Goal: Information Seeking & Learning: Learn about a topic

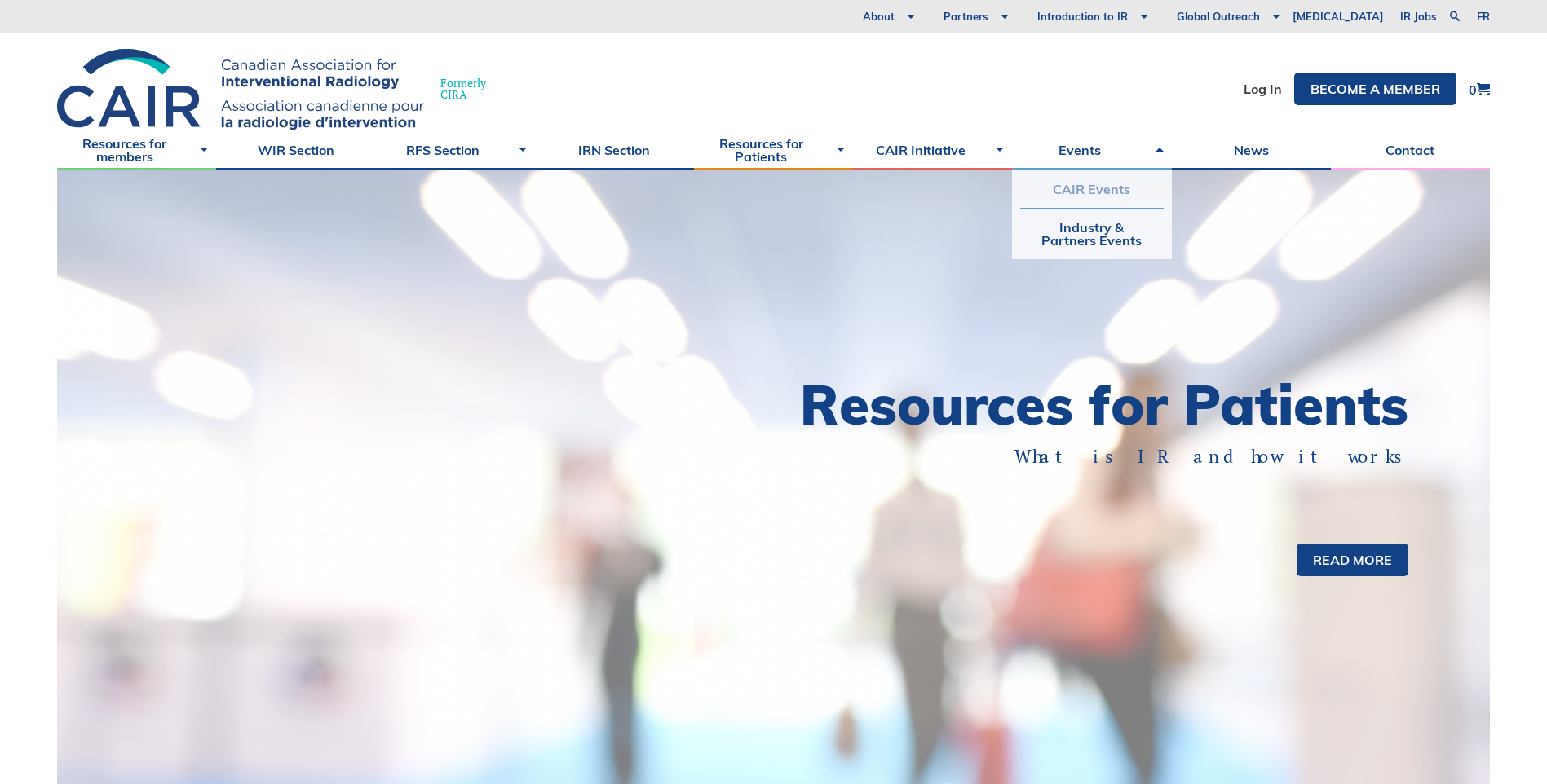
click at [1065, 198] on link "CAIR Events" at bounding box center [1091, 189] width 143 height 37
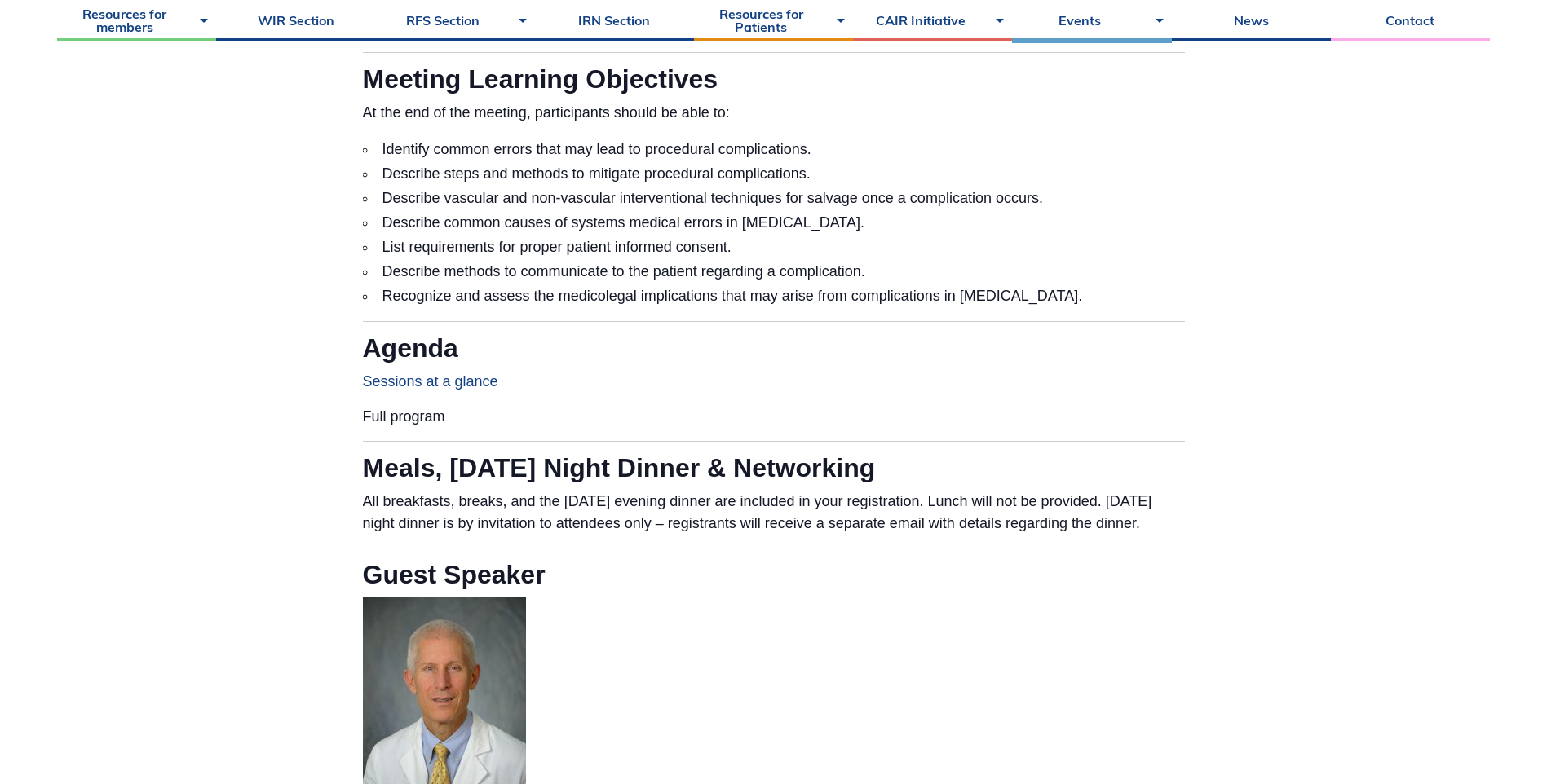
scroll to position [1223, 0]
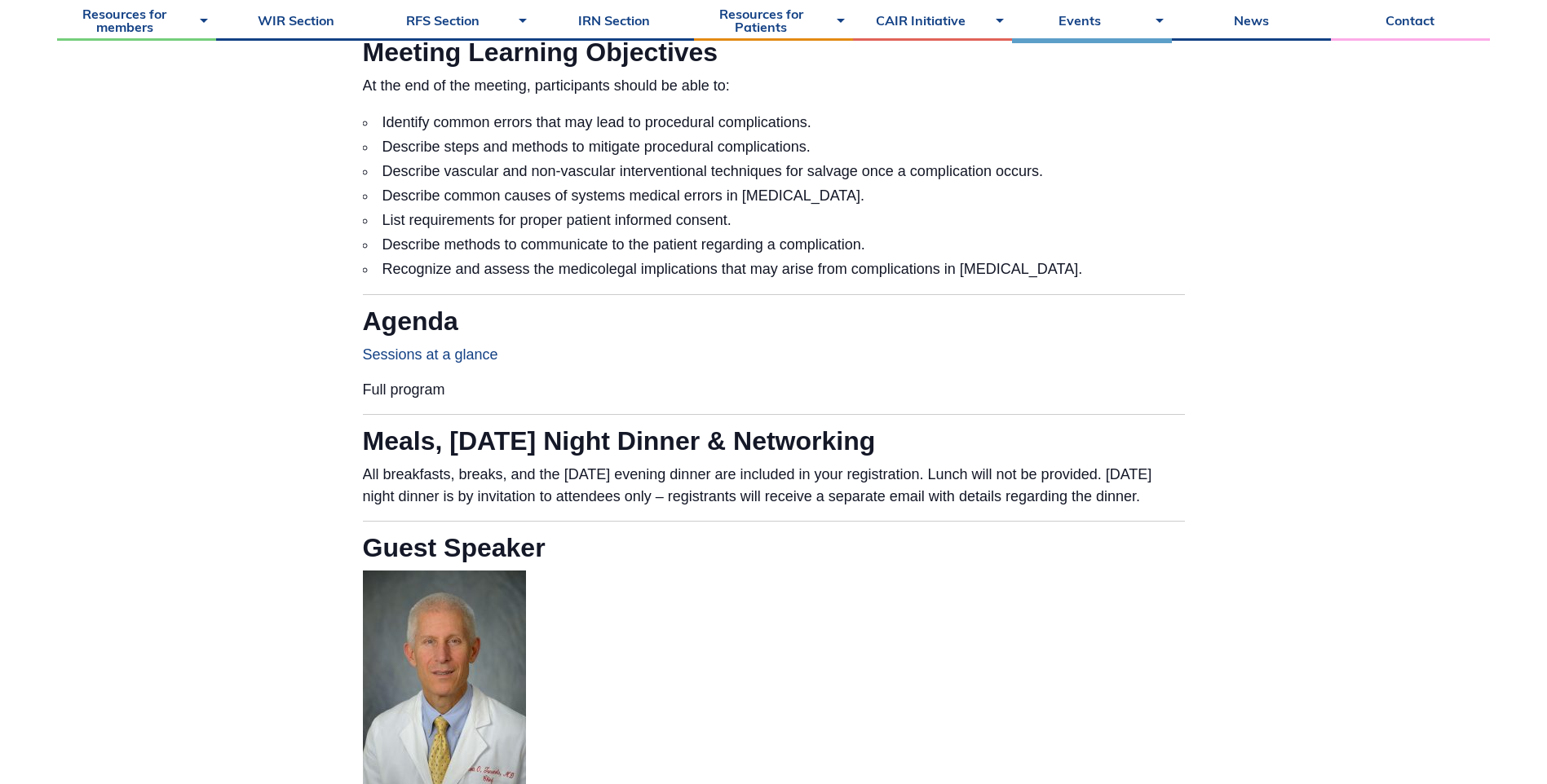
drag, startPoint x: 1120, startPoint y: 275, endPoint x: 386, endPoint y: 131, distance: 748.0
click at [386, 131] on ul "Identify common errors that may lead to procedural complications. Describe step…" at bounding box center [774, 195] width 822 height 171
copy ul "dentify common errors that may lead to procedural complications. Describe steps…"
click at [592, 348] on p "Sessions at a glance" at bounding box center [774, 355] width 822 height 22
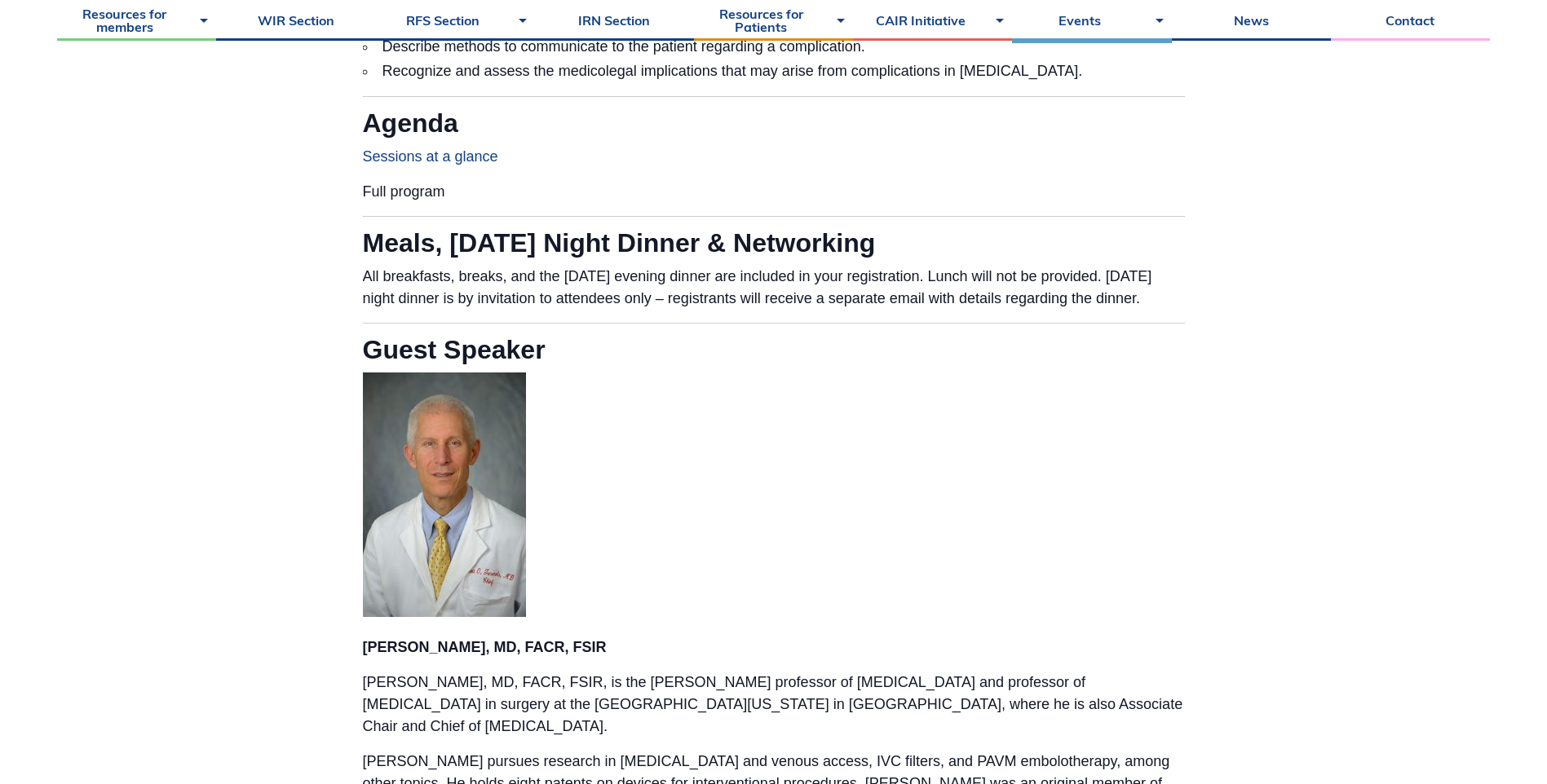
scroll to position [1060, 0]
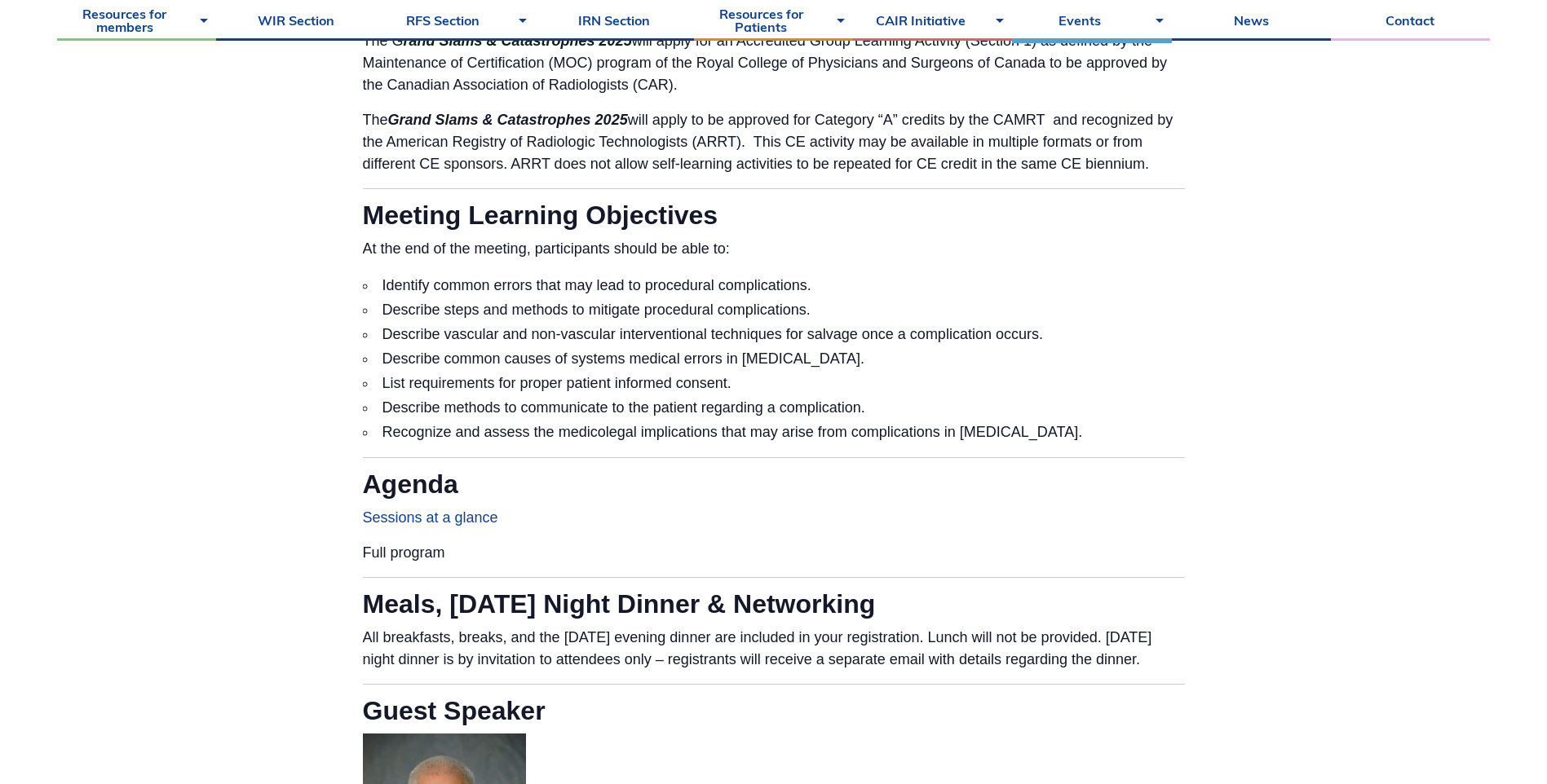
click at [486, 519] on link "Sessions at a glance" at bounding box center [431, 518] width 136 height 17
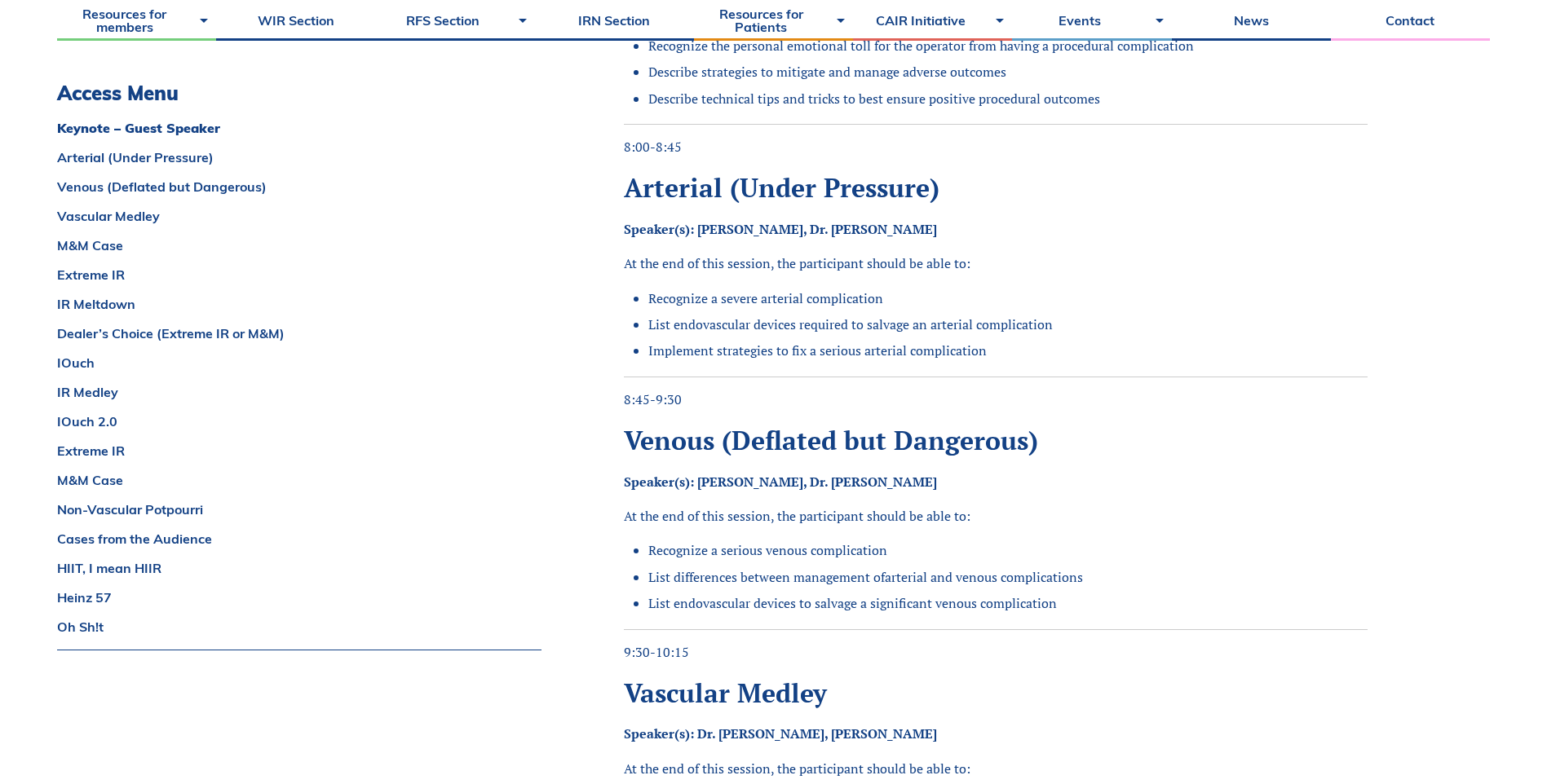
scroll to position [815, 0]
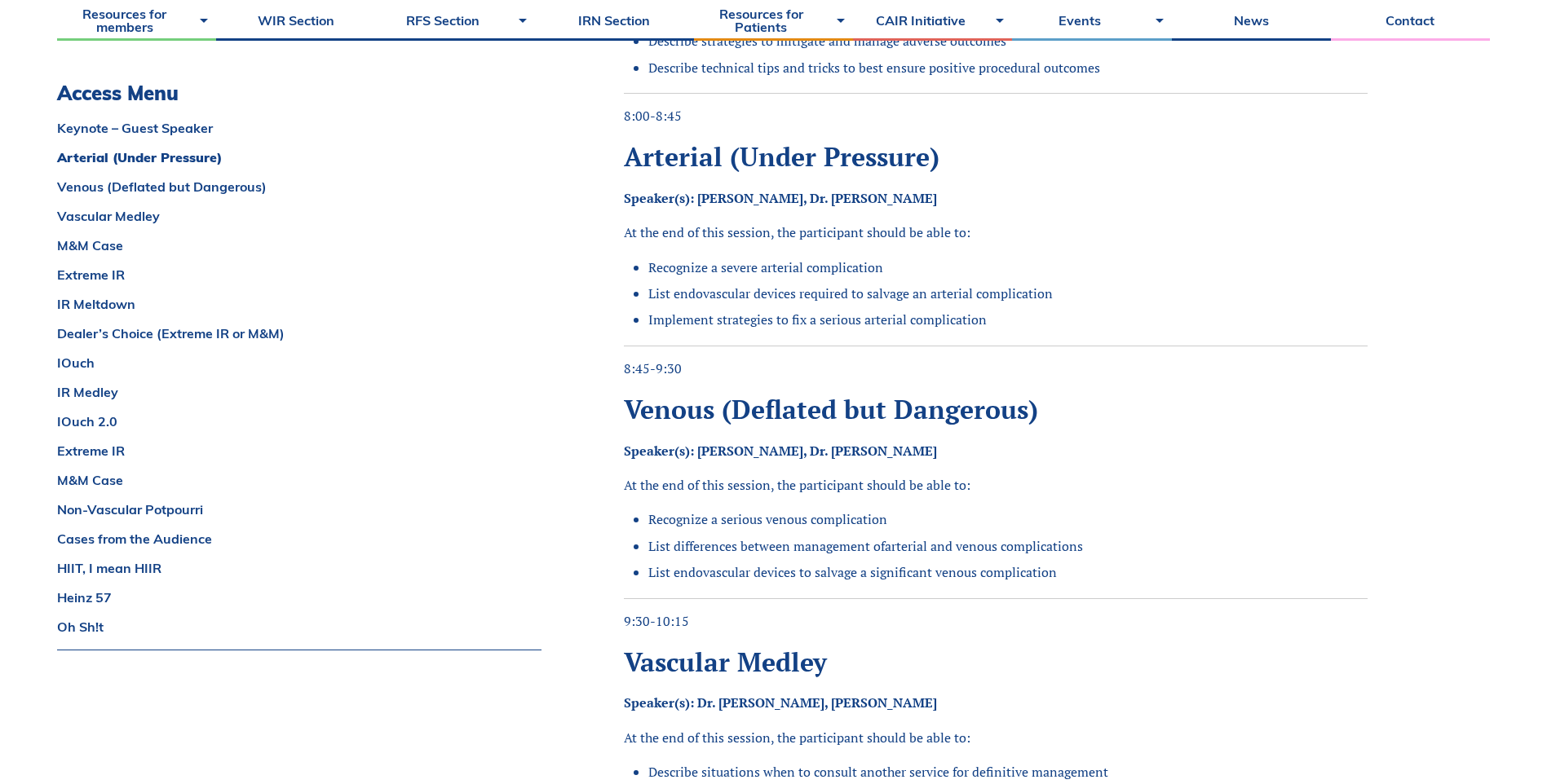
click at [649, 296] on span "List endovascular devices required to salvage an arterial complication" at bounding box center [850, 294] width 405 height 18
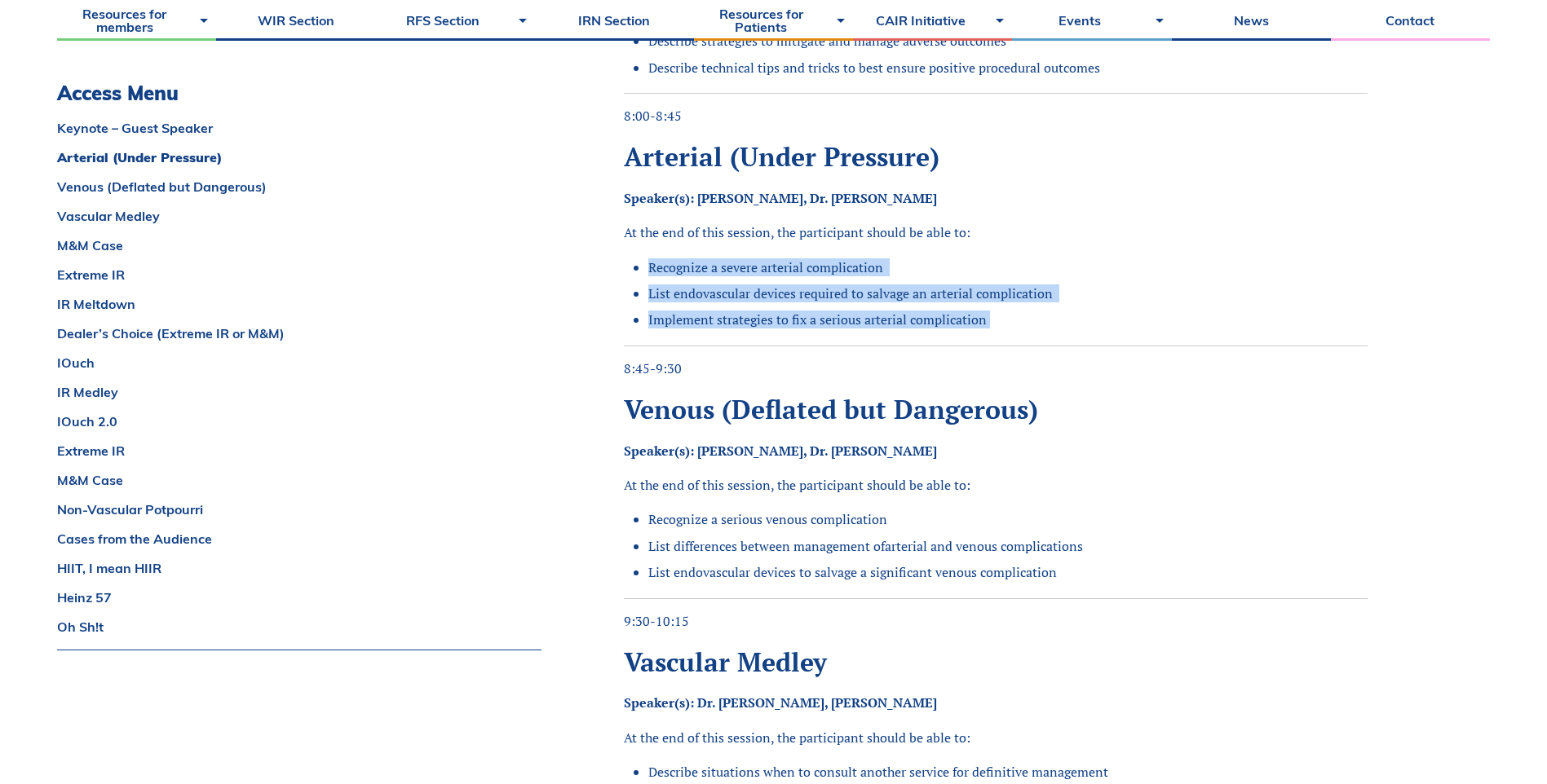
drag, startPoint x: 649, startPoint y: 264, endPoint x: 1065, endPoint y: 342, distance: 423.2
copy ul "Recognize a severe arterial complication List endovascular devices required to …"
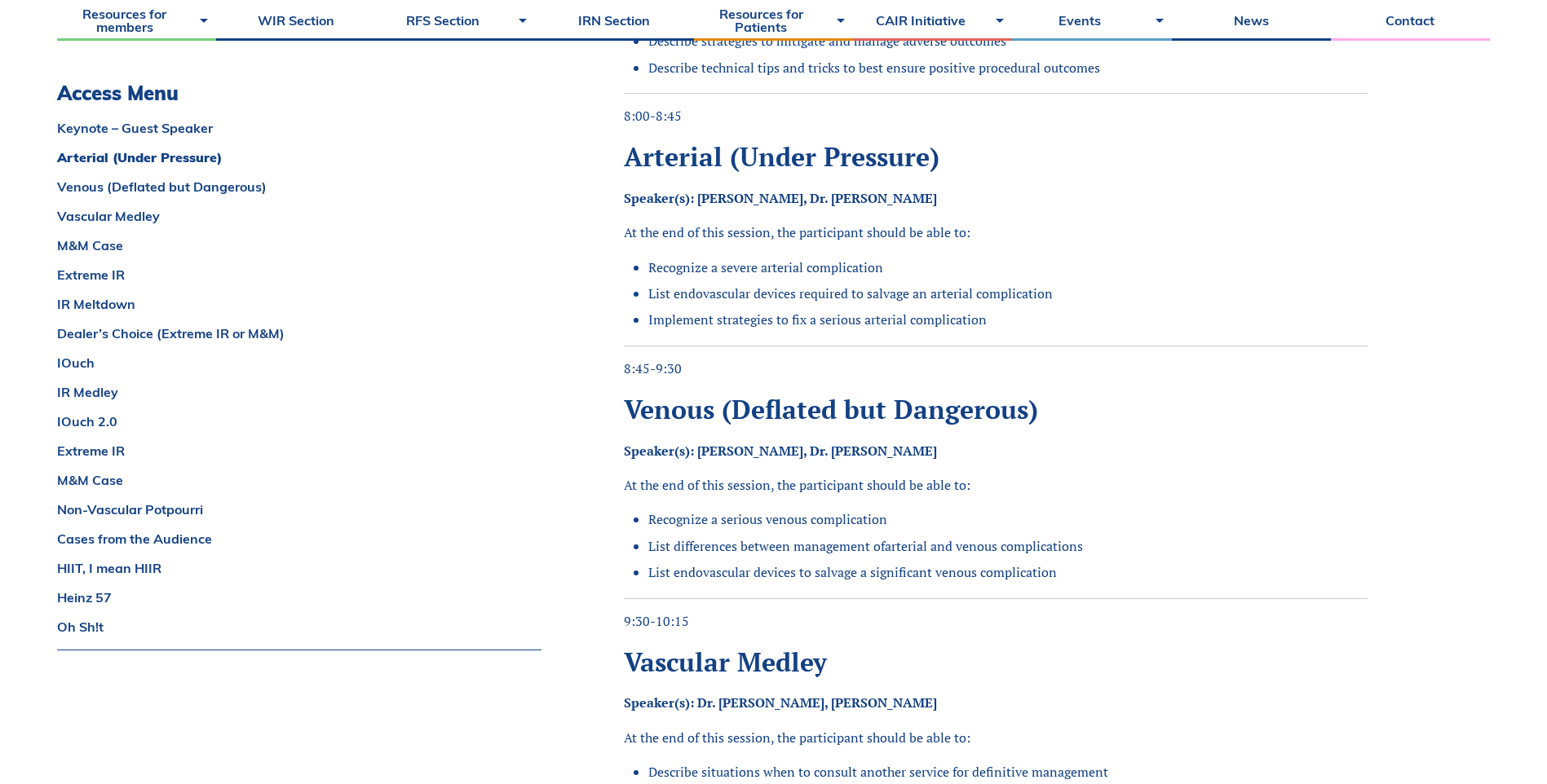
click at [1171, 369] on p "8:45-9:30" at bounding box center [995, 369] width 744 height 18
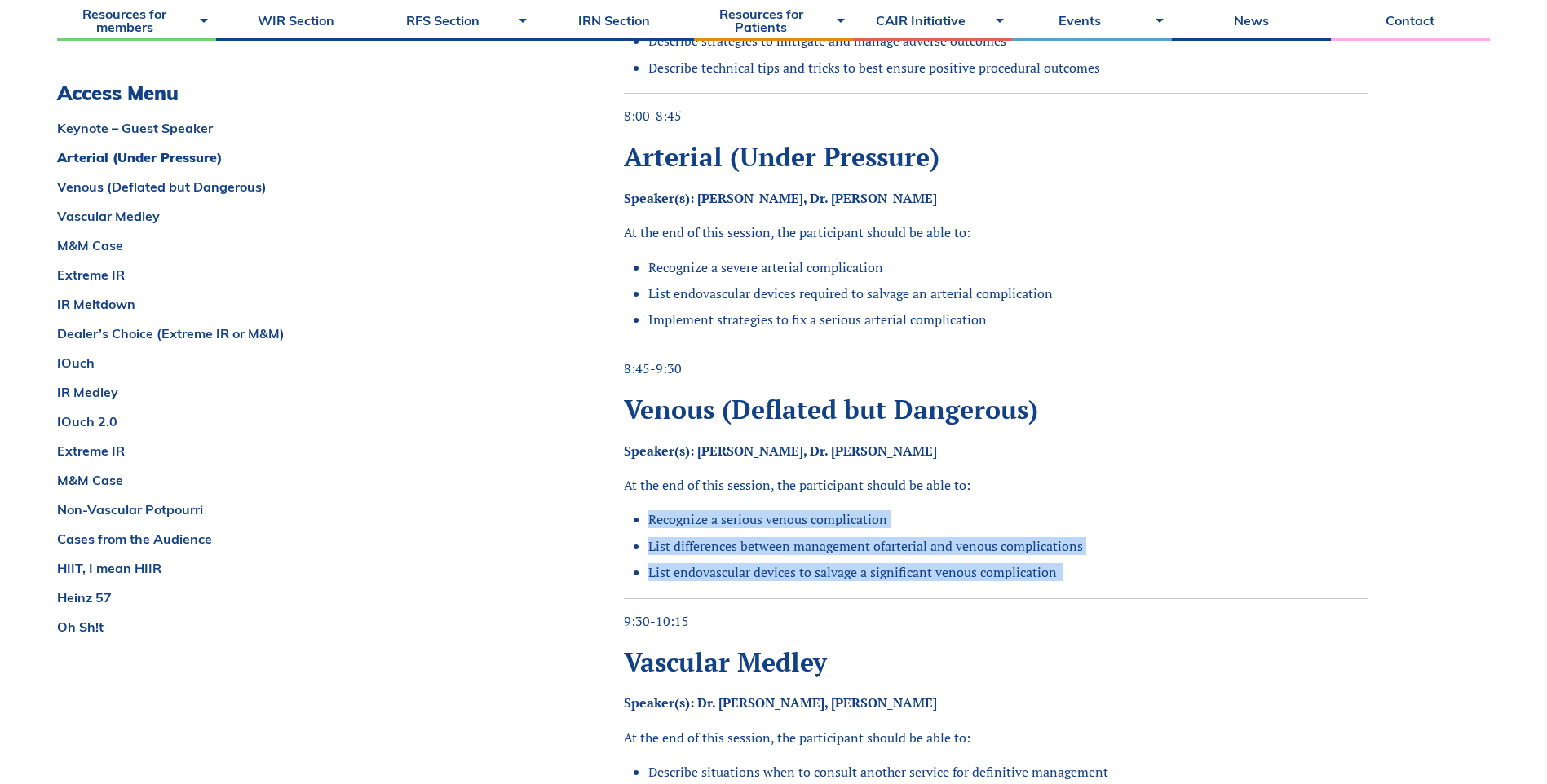
drag, startPoint x: 644, startPoint y: 518, endPoint x: 1055, endPoint y: 595, distance: 418.2
copy ul "Recognize a serious venous complication List differences between management of …"
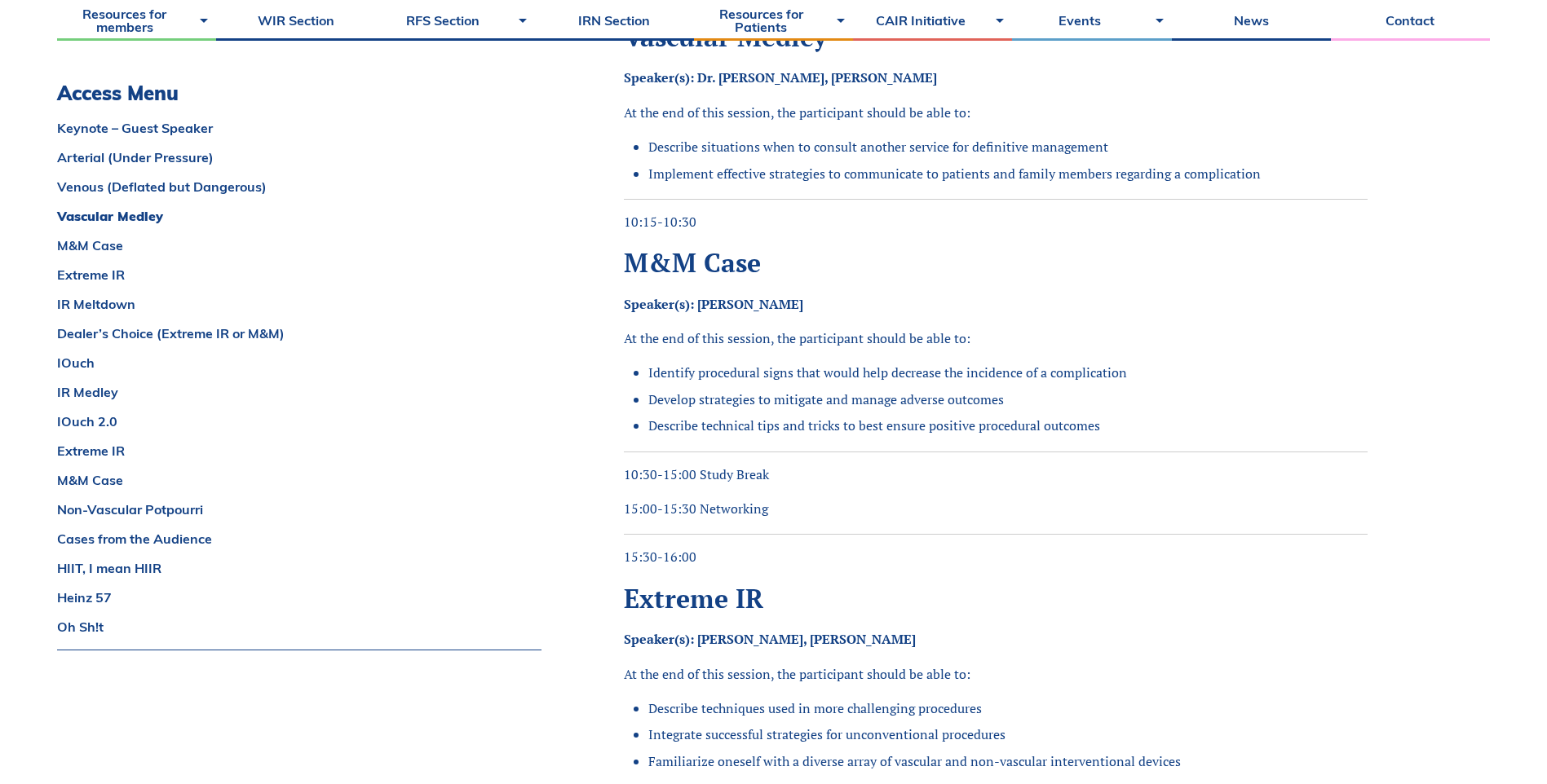
scroll to position [1467, 0]
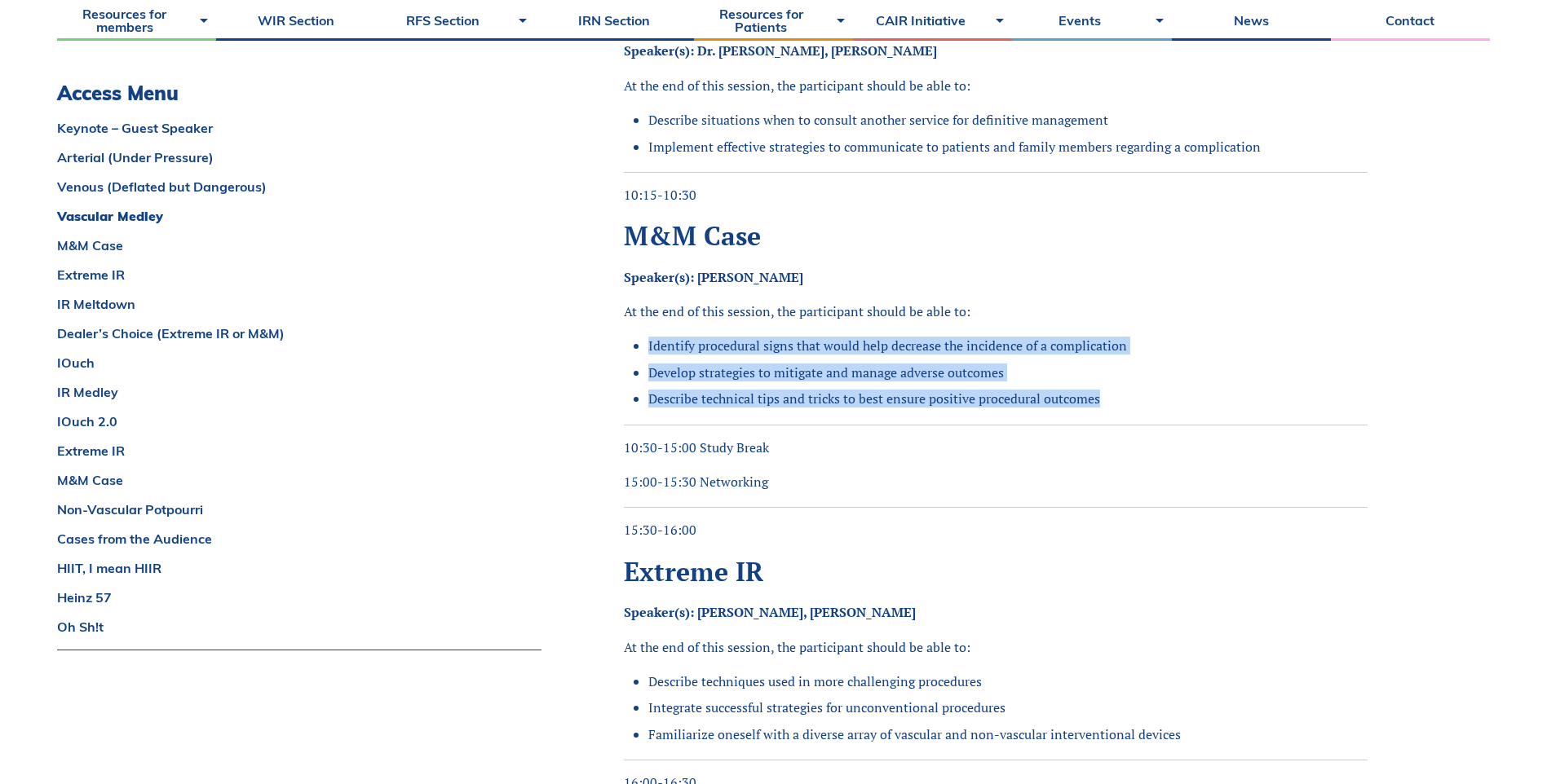
drag, startPoint x: 609, startPoint y: 341, endPoint x: 1118, endPoint y: 416, distance: 514.5
copy ul "Identify procedural signs that would help decrease the incidence of a complicat…"
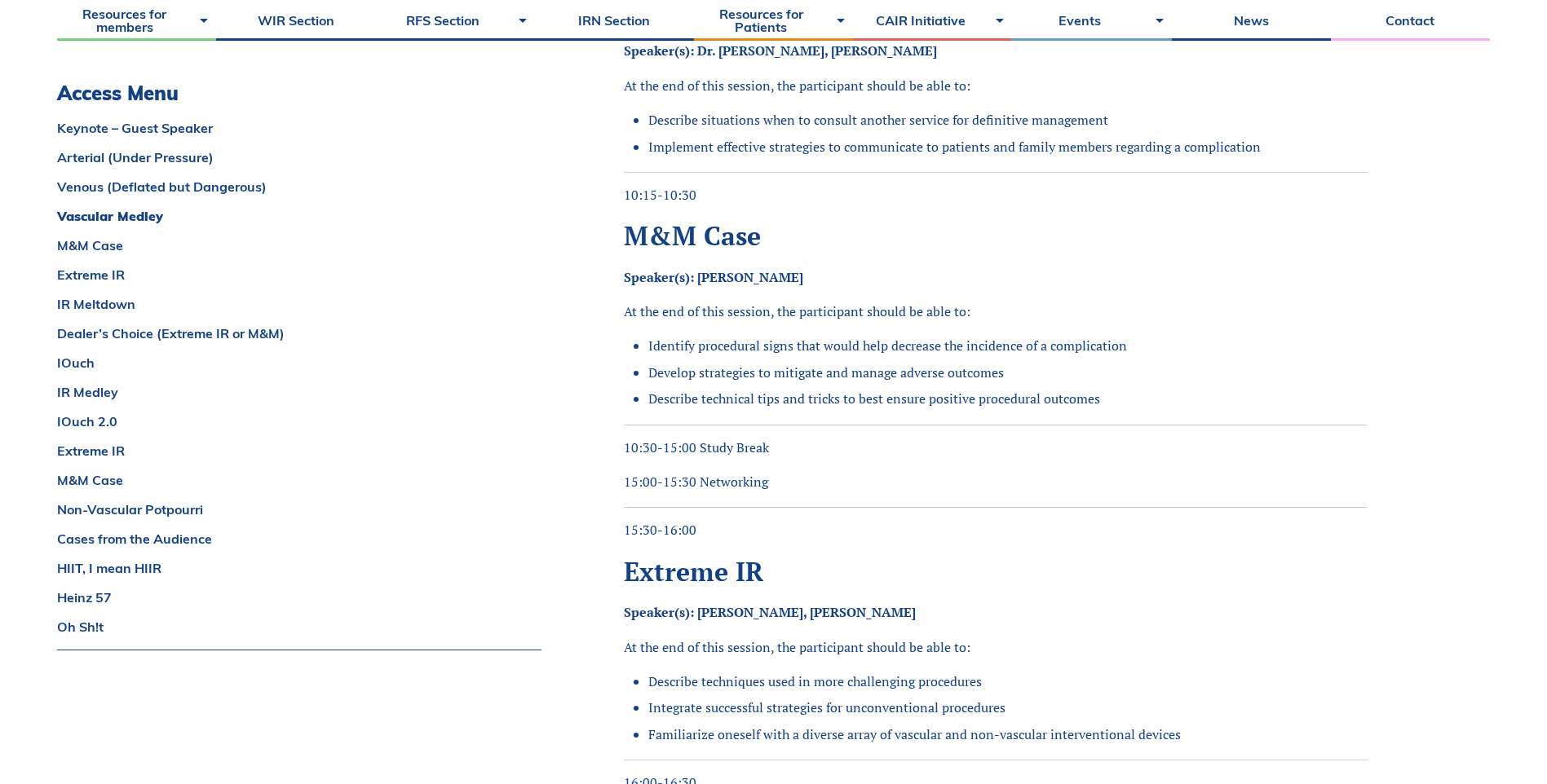
click at [1015, 558] on h2 "Extreme IR" at bounding box center [995, 571] width 744 height 31
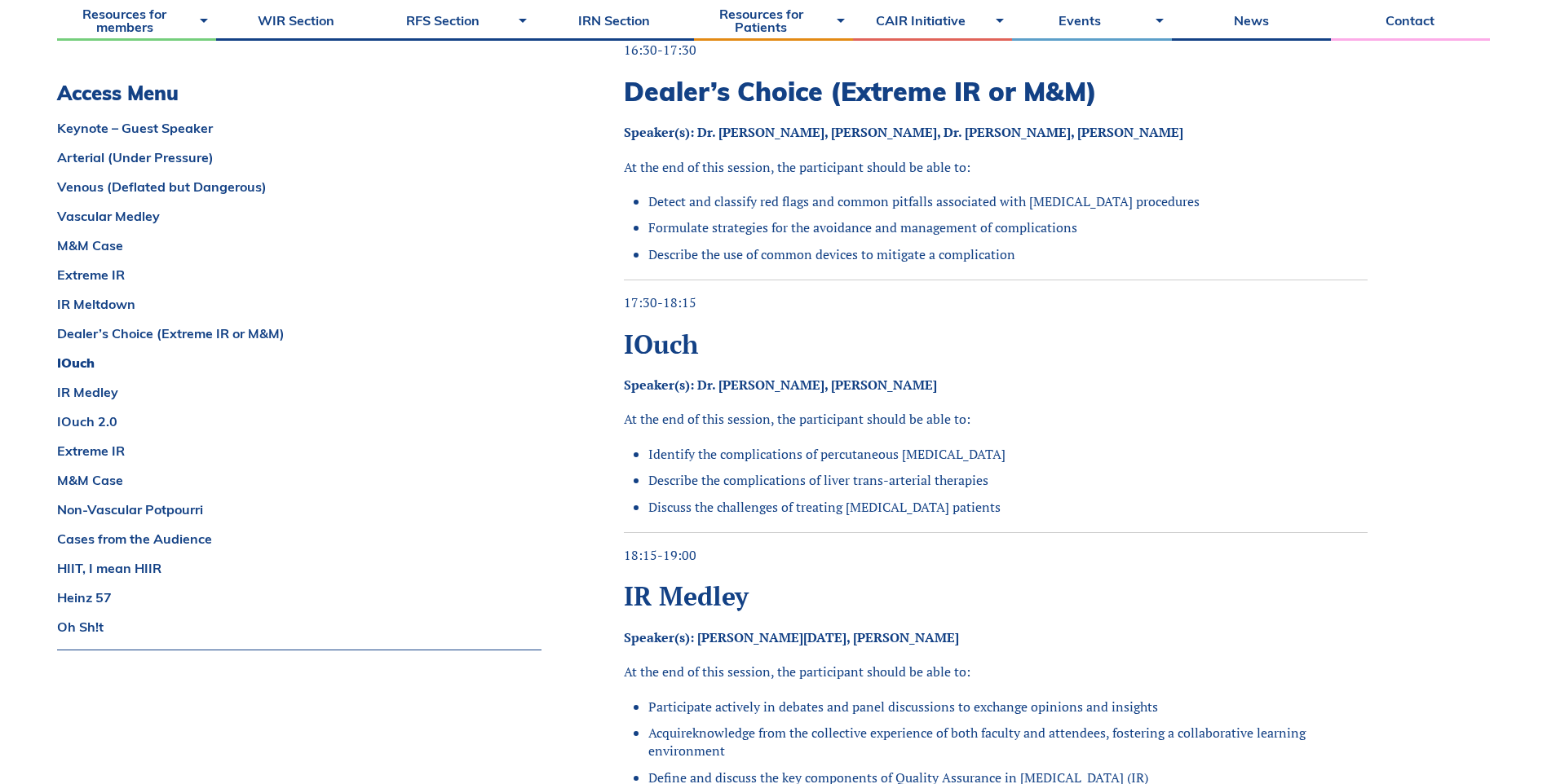
scroll to position [2609, 0]
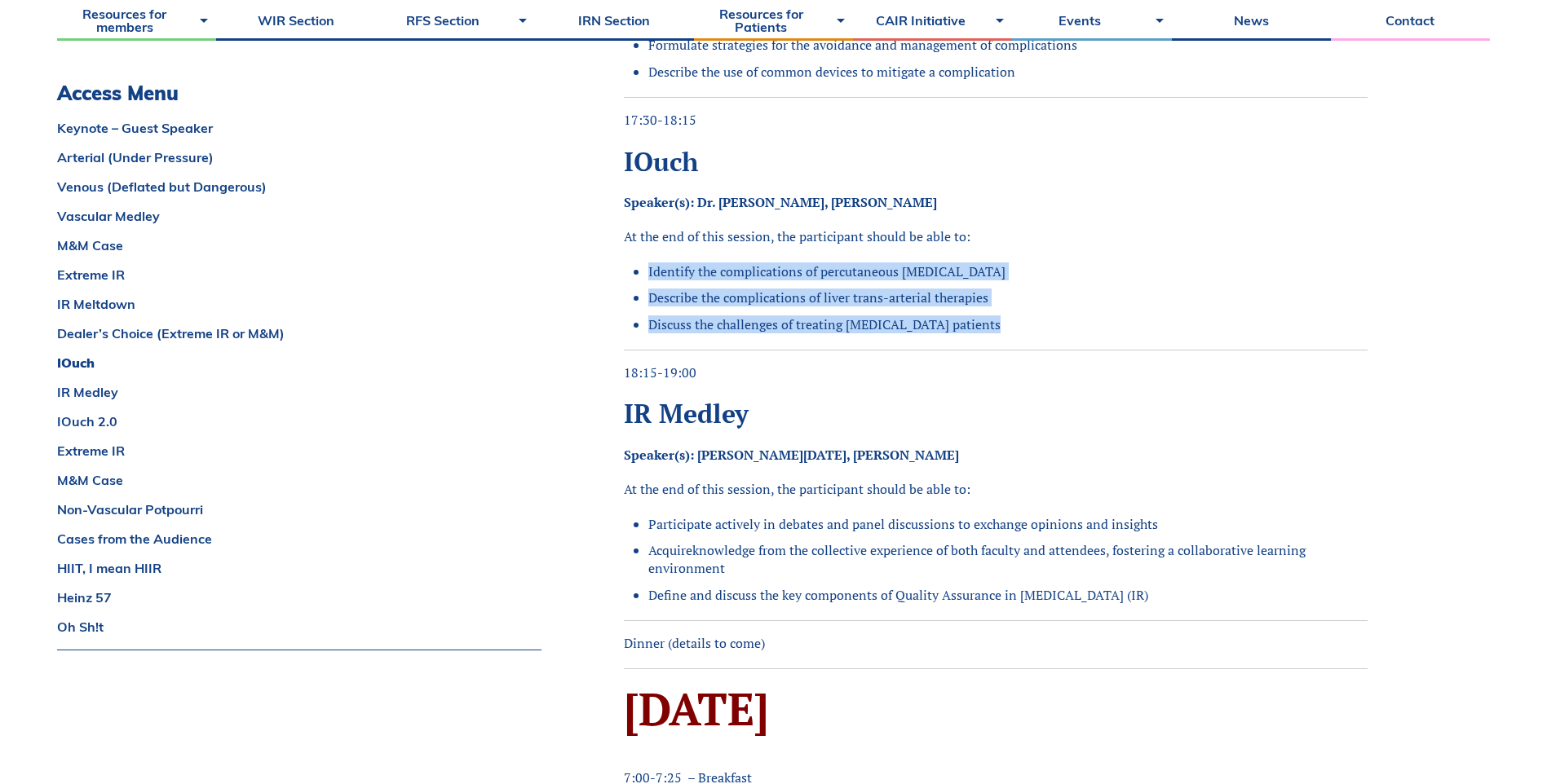
drag, startPoint x: 649, startPoint y: 270, endPoint x: 960, endPoint y: 338, distance: 318.3
click at [960, 338] on div "Friday, February 7, 2025 7:00-7:25 – Breakfast 7:25-7:30 – Welcome – Dr. Stefan…" at bounding box center [995, 409] width 744 height 5033
copy ul "Identify the complications of percutaneous ablation Describe the complications …"
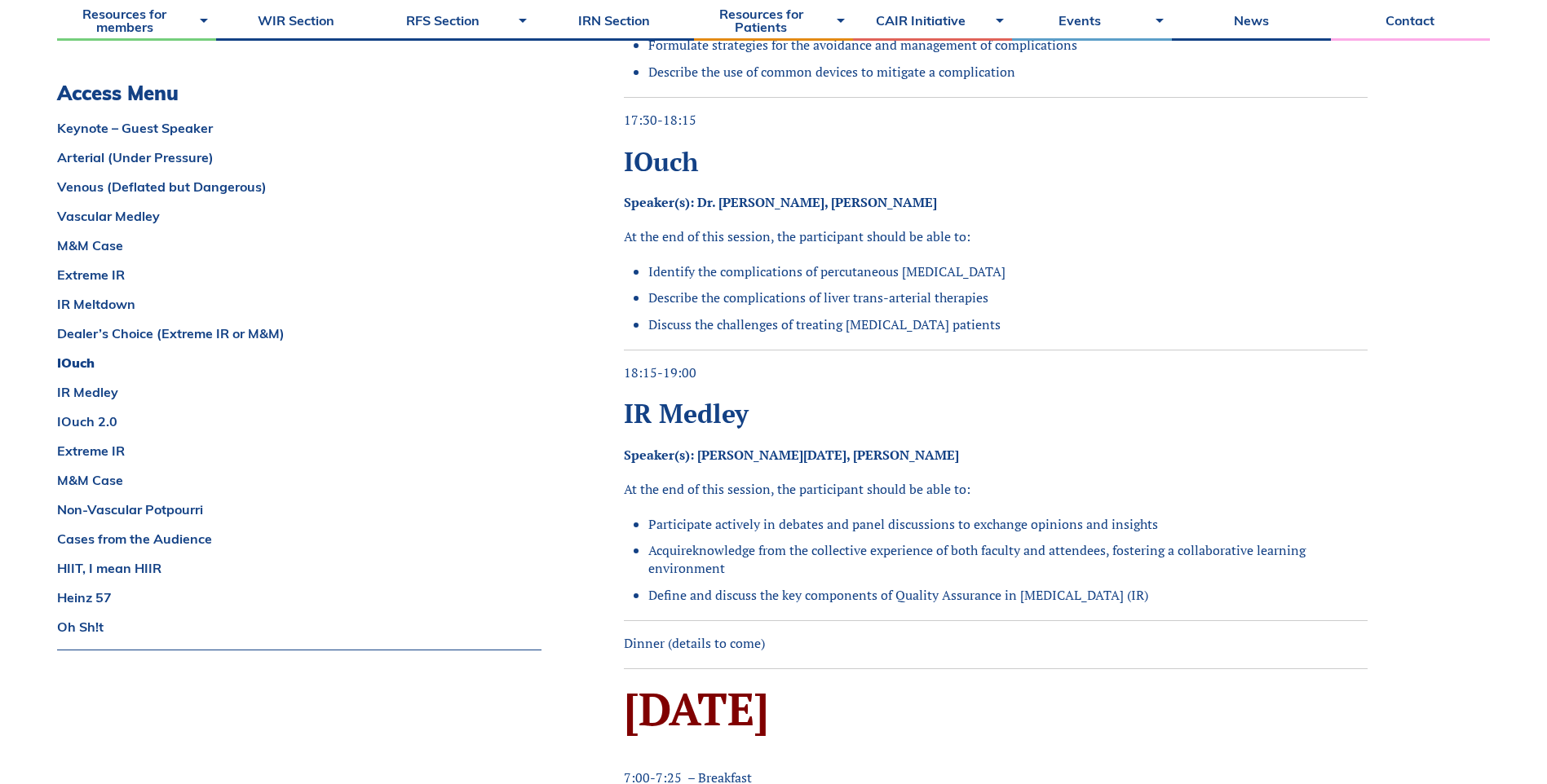
click at [1118, 428] on h2 "IR Medley" at bounding box center [995, 413] width 744 height 31
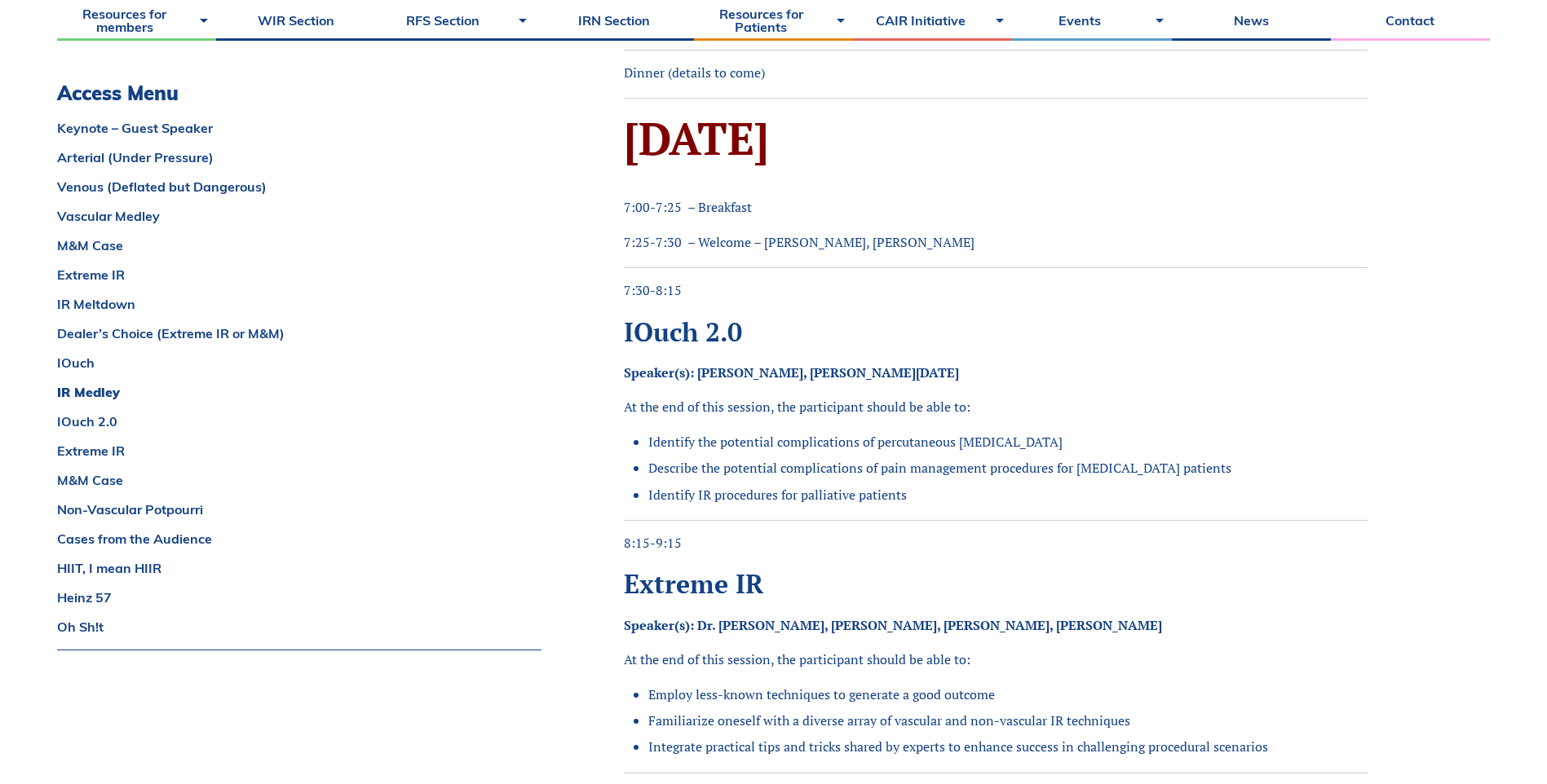
scroll to position [3261, 0]
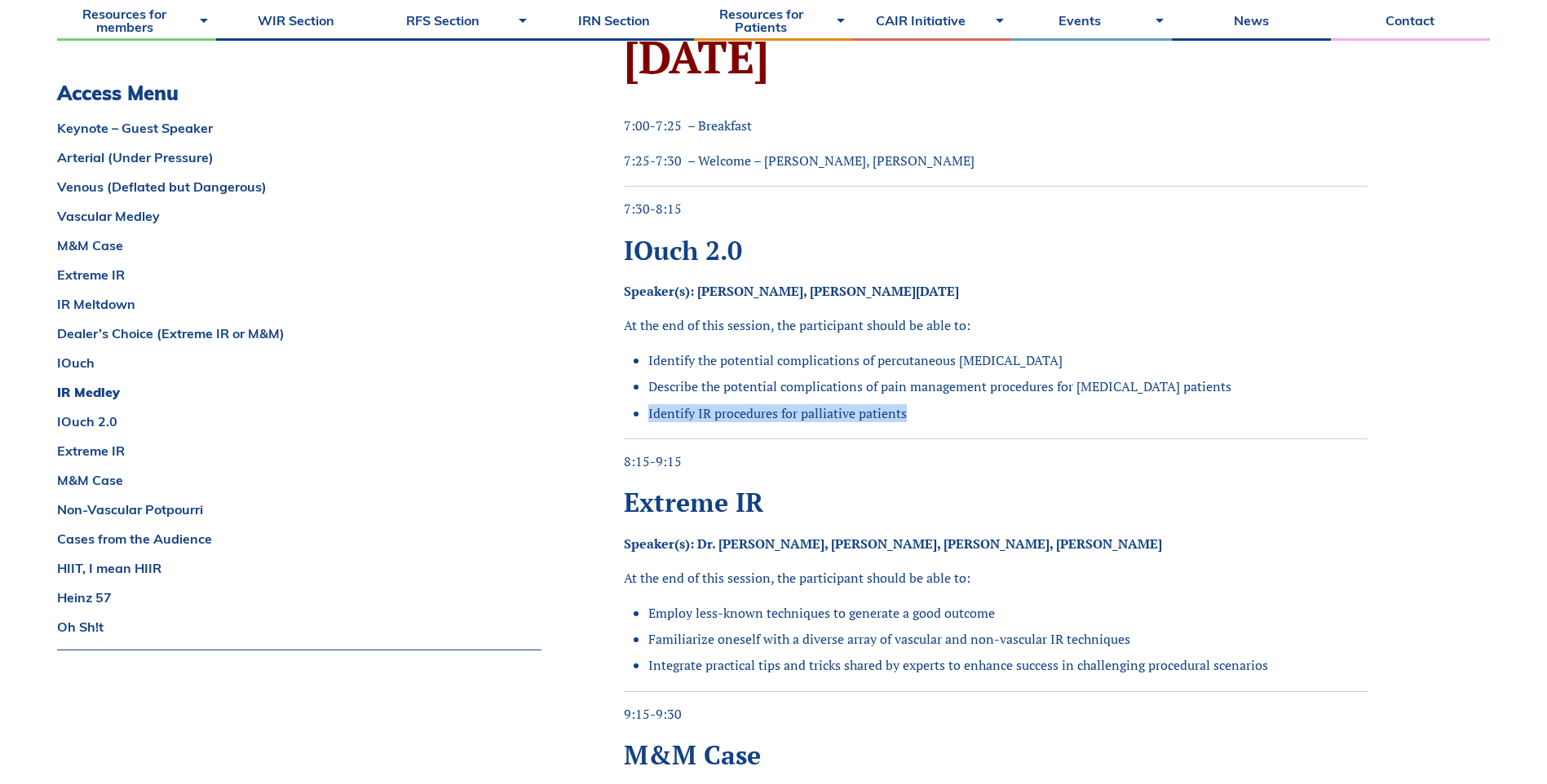
drag, startPoint x: 644, startPoint y: 417, endPoint x: 922, endPoint y: 423, distance: 278.1
copy ul "Identify IR procedures for palliative patients"
click at [1066, 507] on h2 "Extreme IR" at bounding box center [995, 502] width 744 height 31
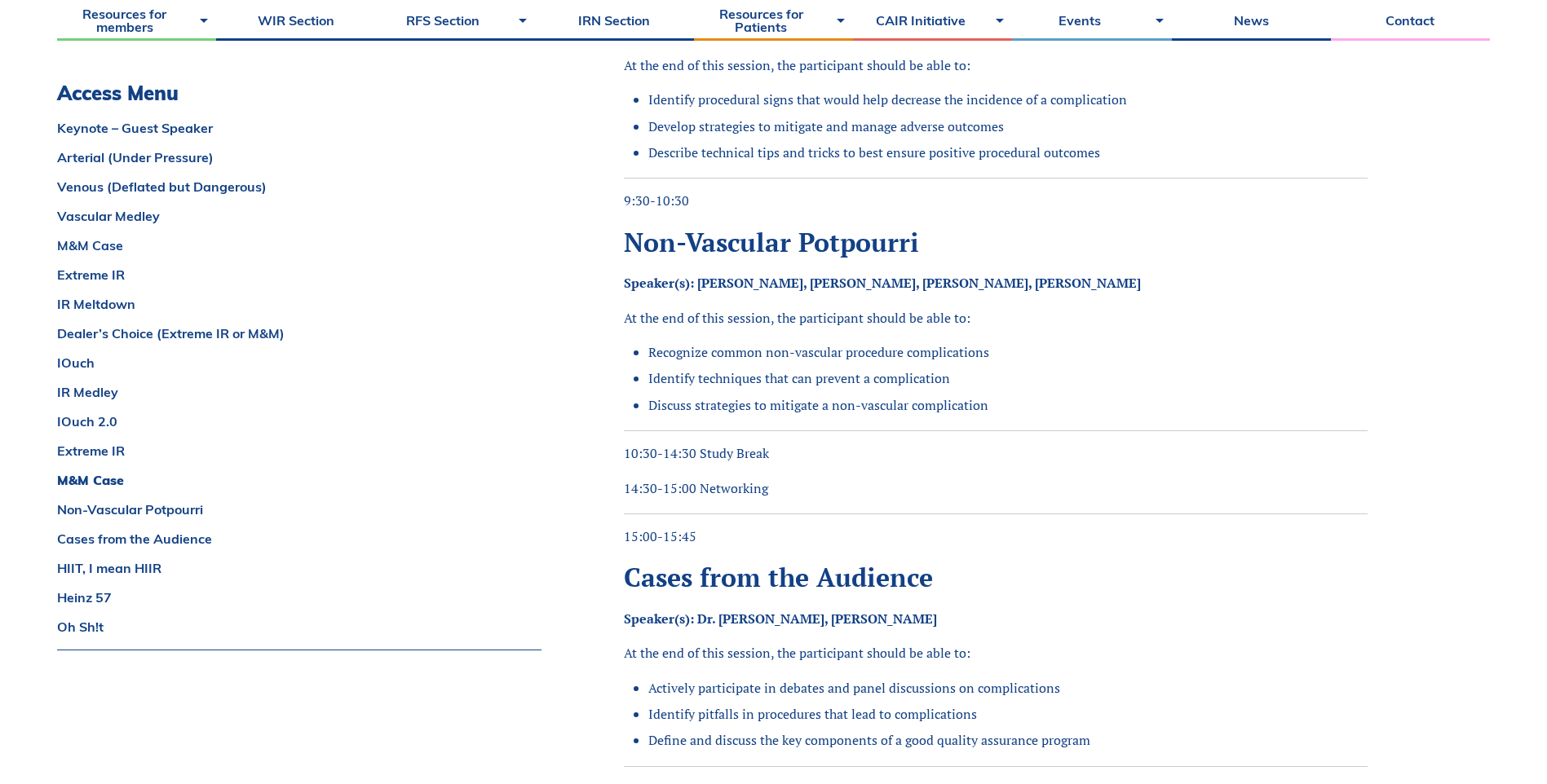
scroll to position [4076, 0]
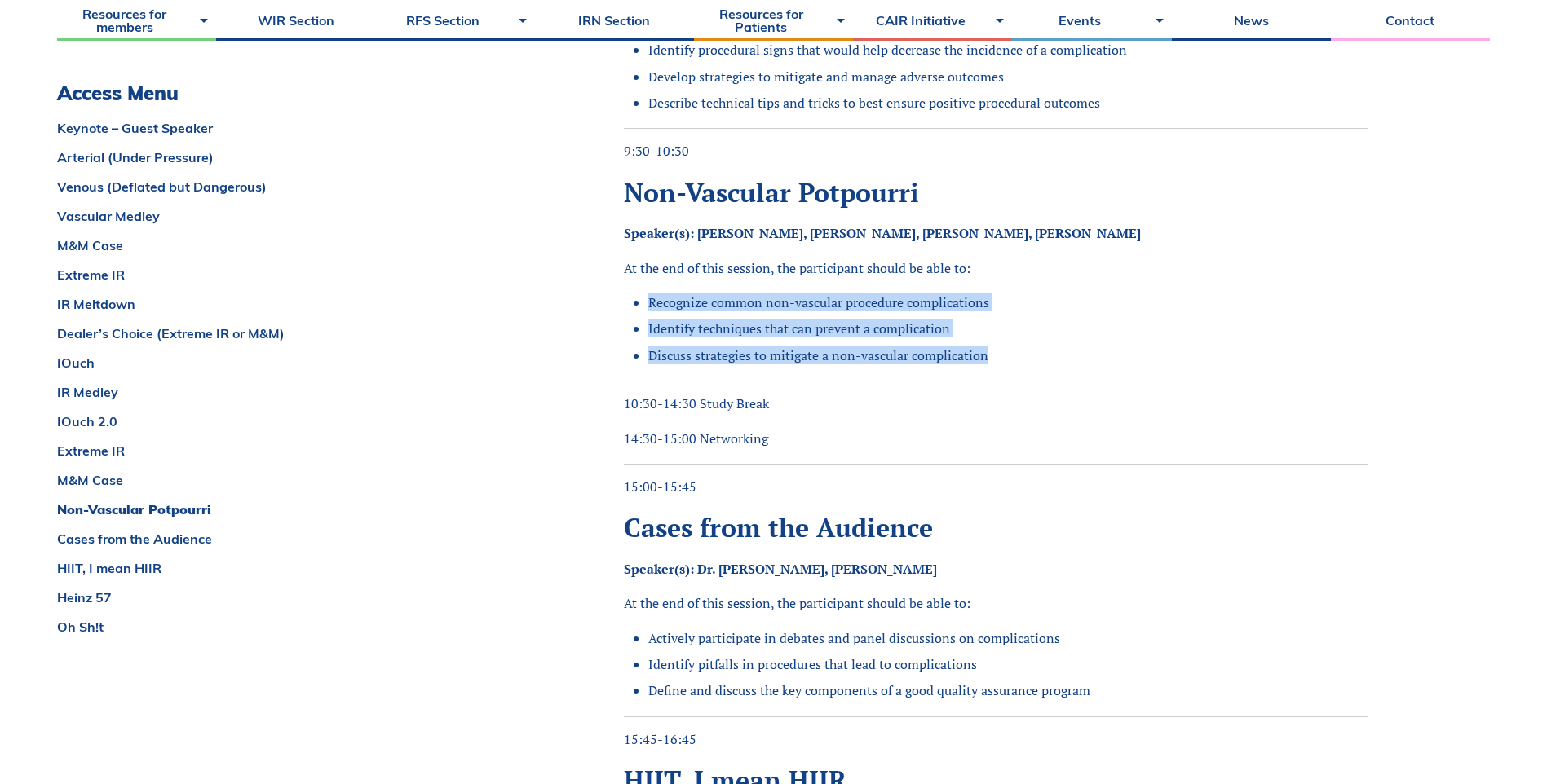
drag, startPoint x: 644, startPoint y: 299, endPoint x: 995, endPoint y: 366, distance: 357.3
drag, startPoint x: 995, startPoint y: 366, endPoint x: 990, endPoint y: 332, distance: 34.4
click at [990, 332] on li "Identify techniques that can prevent a complication" at bounding box center [1008, 328] width 719 height 18
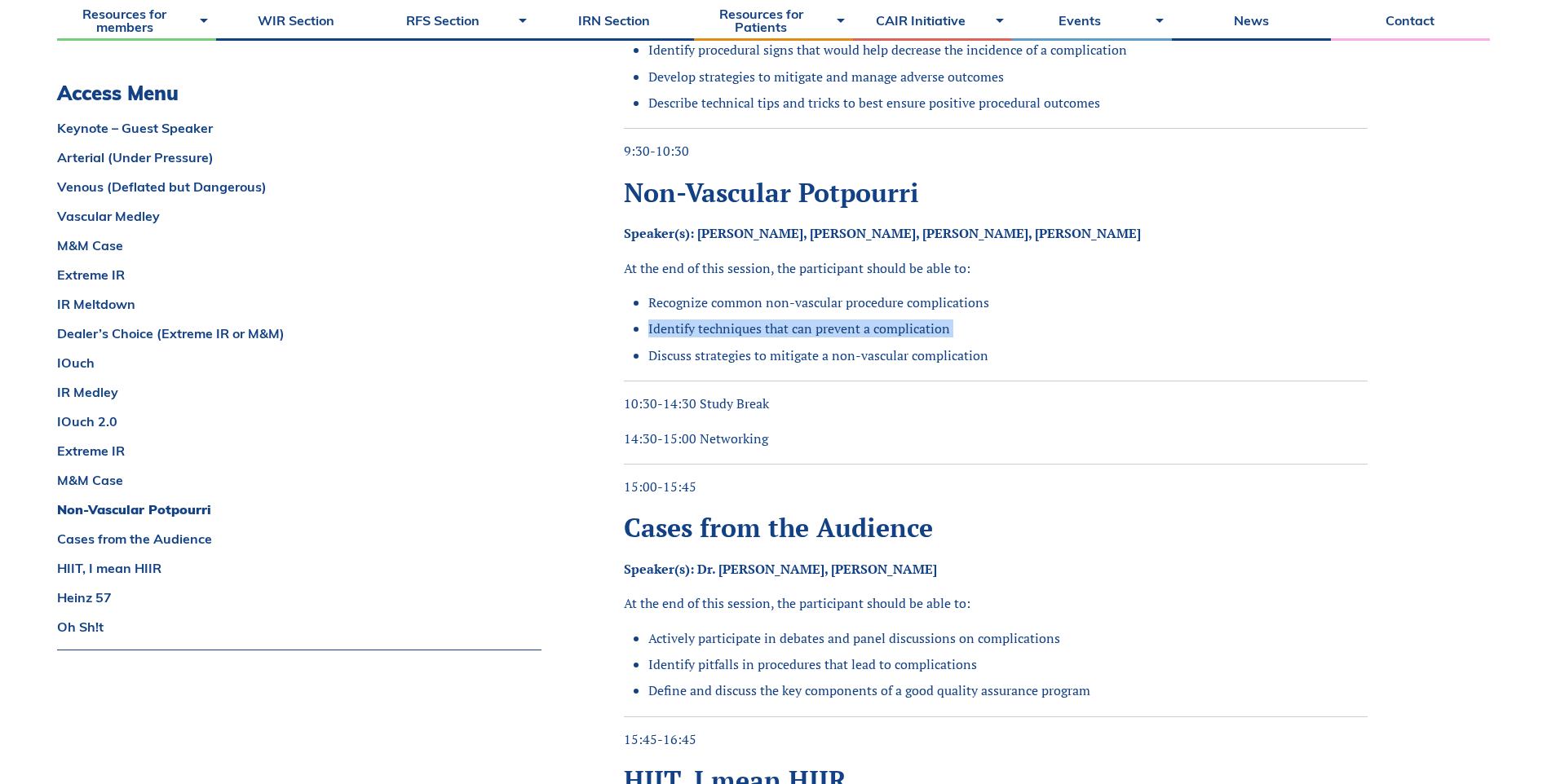
drag, startPoint x: 1000, startPoint y: 353, endPoint x: 666, endPoint y: 313, distance: 336.4
click at [666, 313] on ul "Recognize common non-vascular procedure complications Identify techniques that …" at bounding box center [1002, 329] width 731 height 71
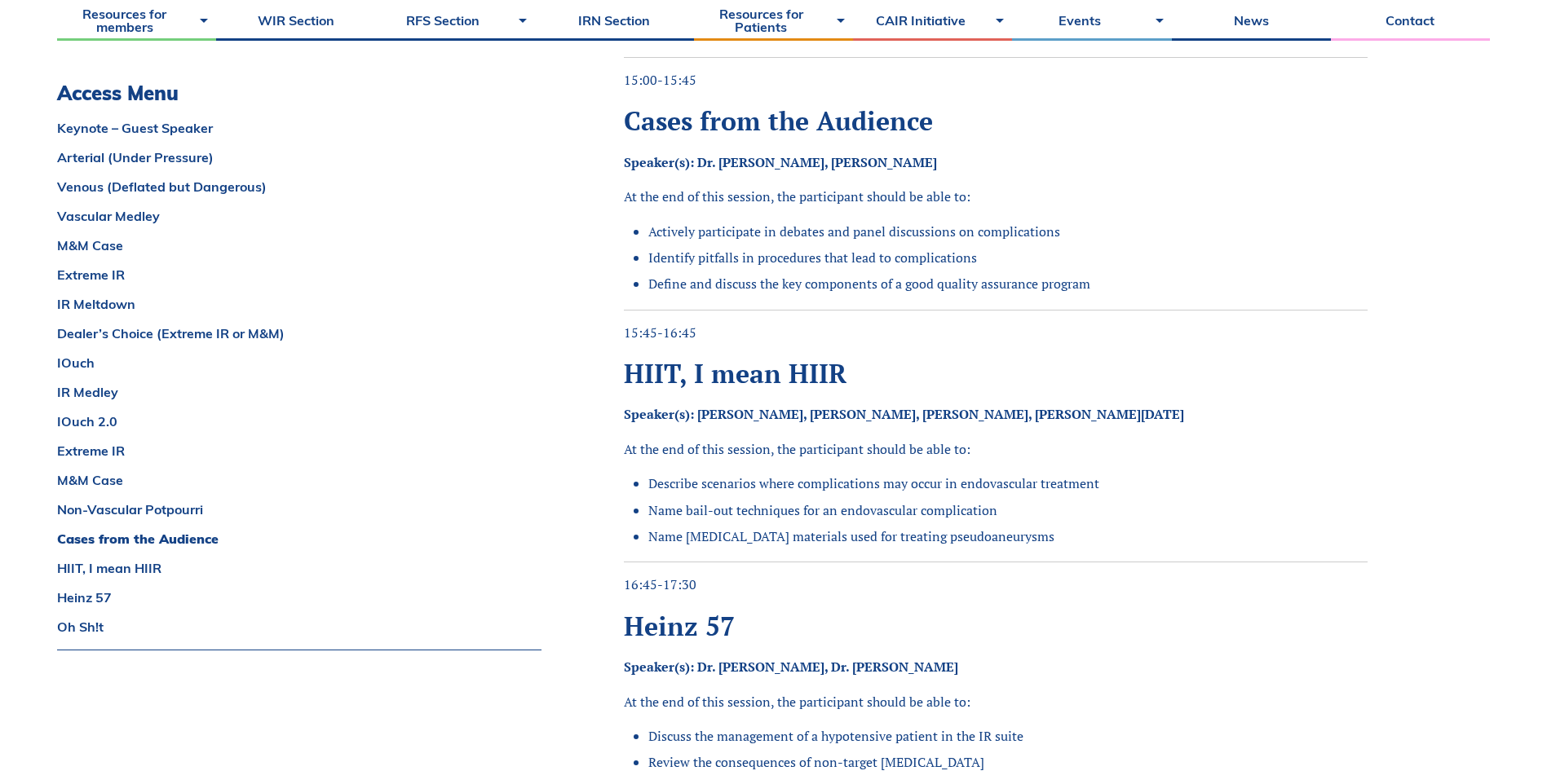
scroll to position [4484, 0]
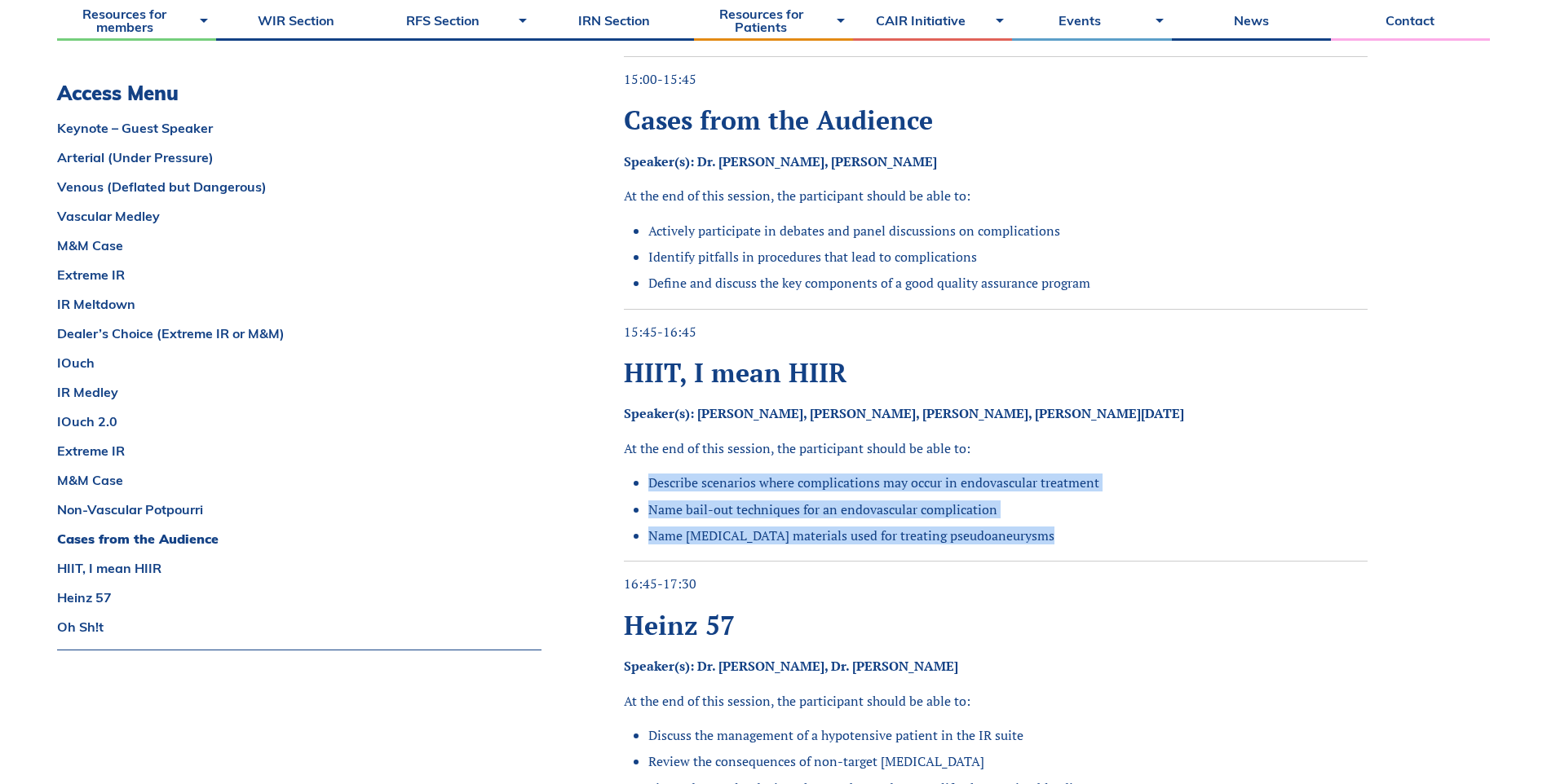
drag, startPoint x: 650, startPoint y: 474, endPoint x: 1061, endPoint y: 561, distance: 420.1
copy ul "Describe scenarios where complications may occur in endovascular treatment Name…"
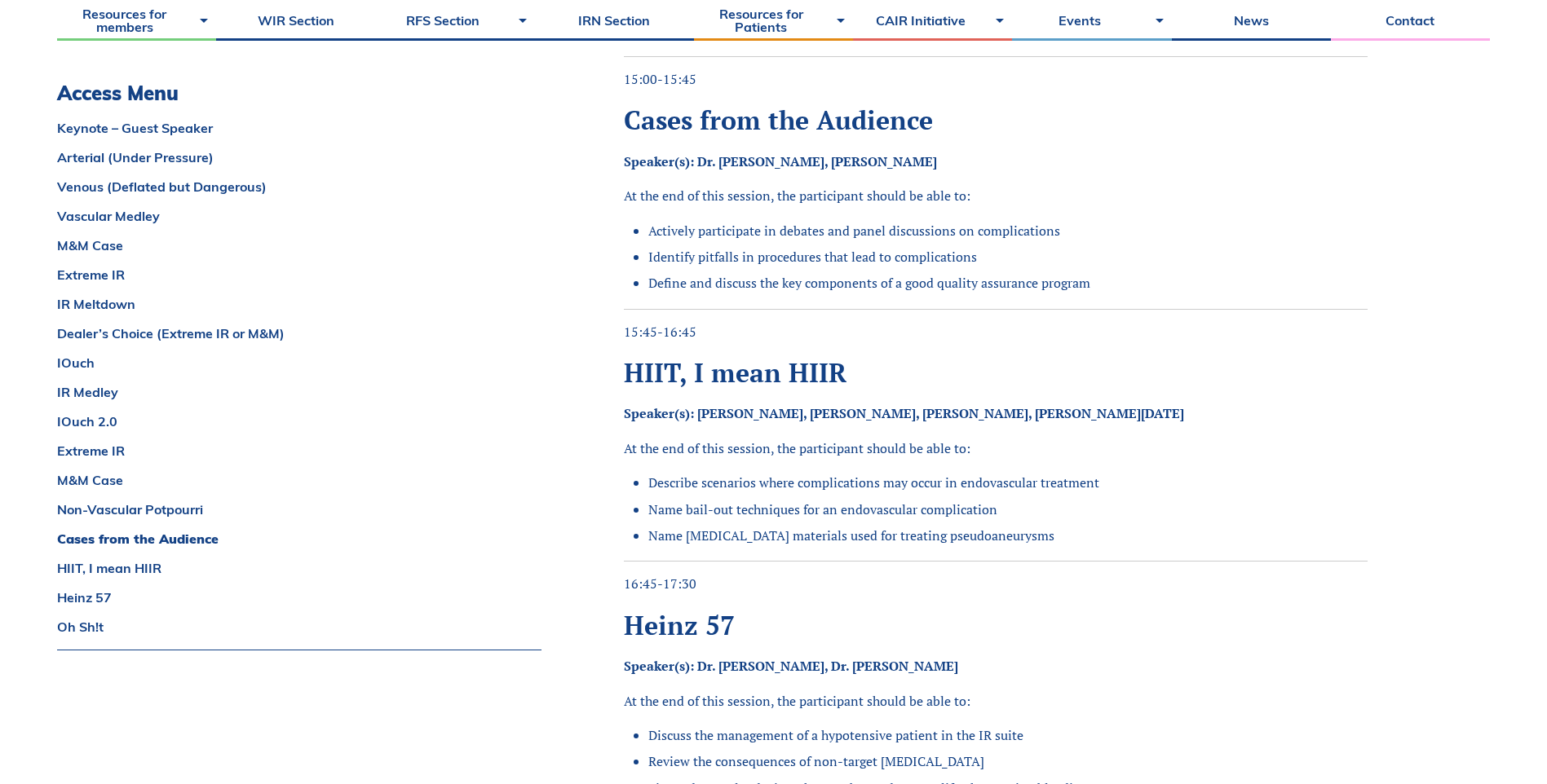
click at [1010, 593] on p "16:45-17:30" at bounding box center [995, 584] width 744 height 18
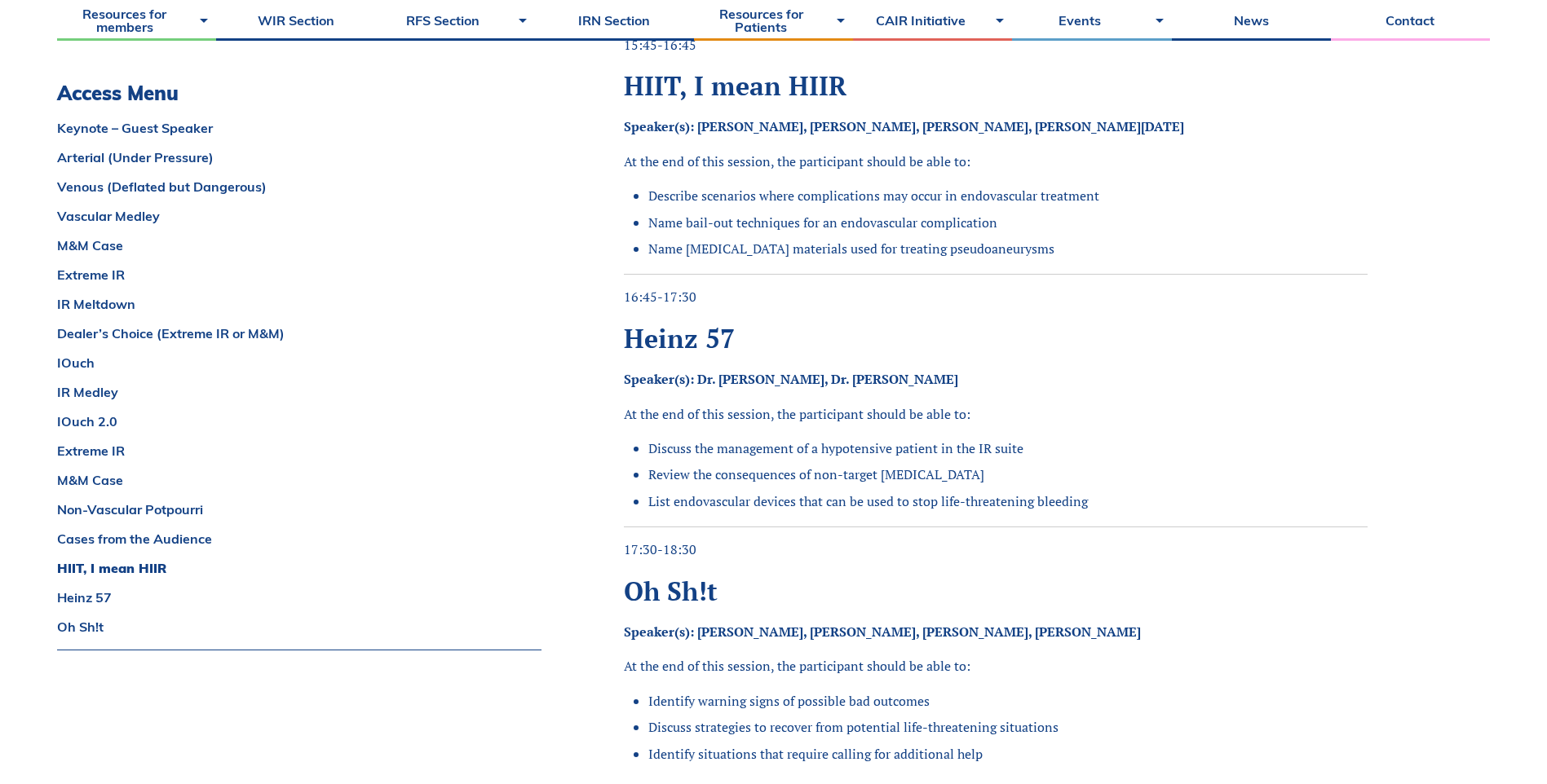
scroll to position [4810, 0]
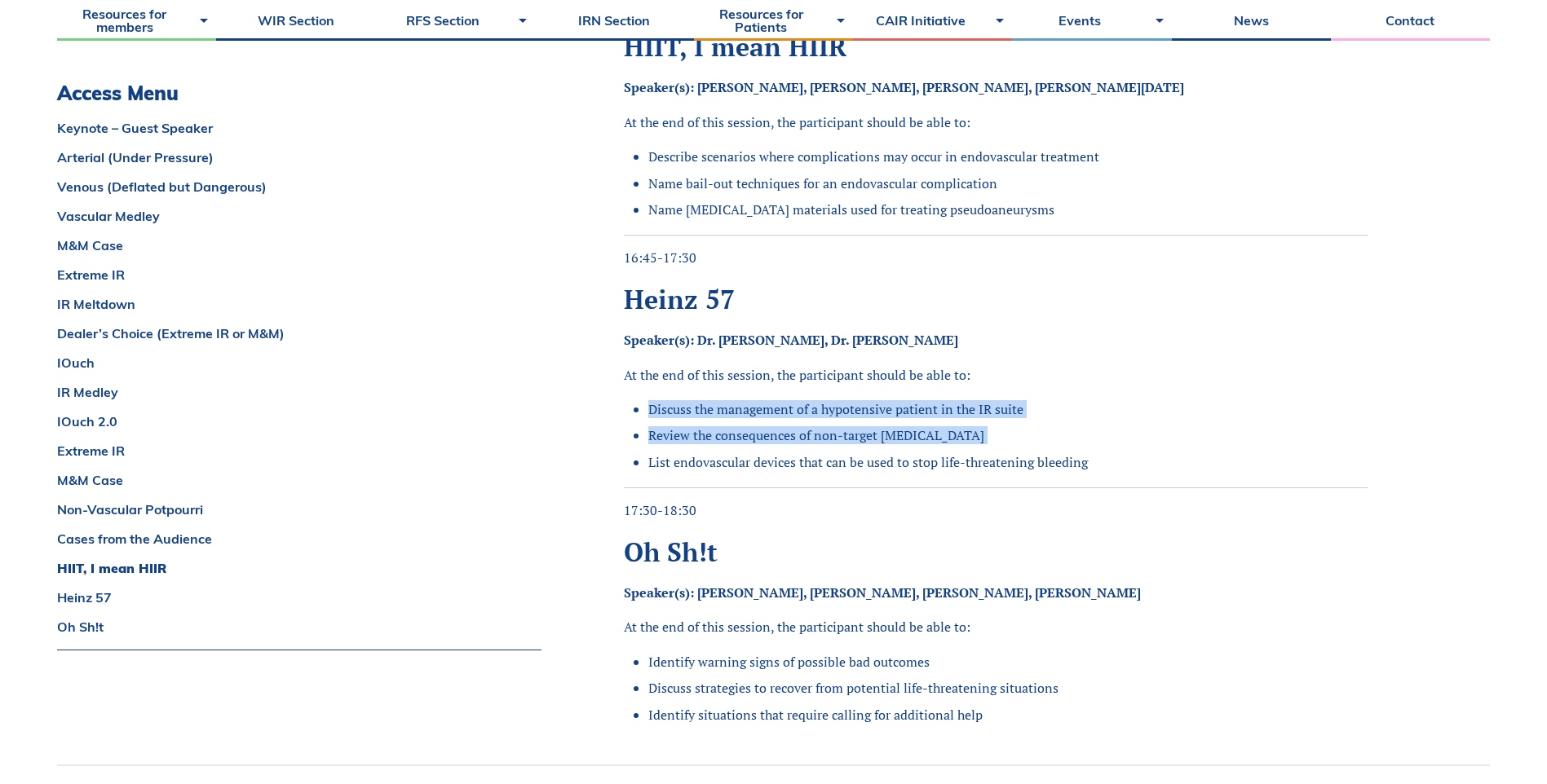
drag, startPoint x: 1107, startPoint y: 469, endPoint x: 651, endPoint y: 411, distance: 459.7
click at [651, 411] on ul "Discuss the management of a hypotensive patient in the IR suite Review the cons…" at bounding box center [1002, 436] width 731 height 71
drag, startPoint x: 1157, startPoint y: 462, endPoint x: 1123, endPoint y: 456, distance: 34.5
click at [1157, 463] on li "List endovascular devices that can be used to stop life-threatening bleeding" at bounding box center [1008, 462] width 719 height 18
click at [1181, 446] on ul "Discuss the management of a hypotensive patient in the IR suite Review the cons…" at bounding box center [1002, 436] width 731 height 71
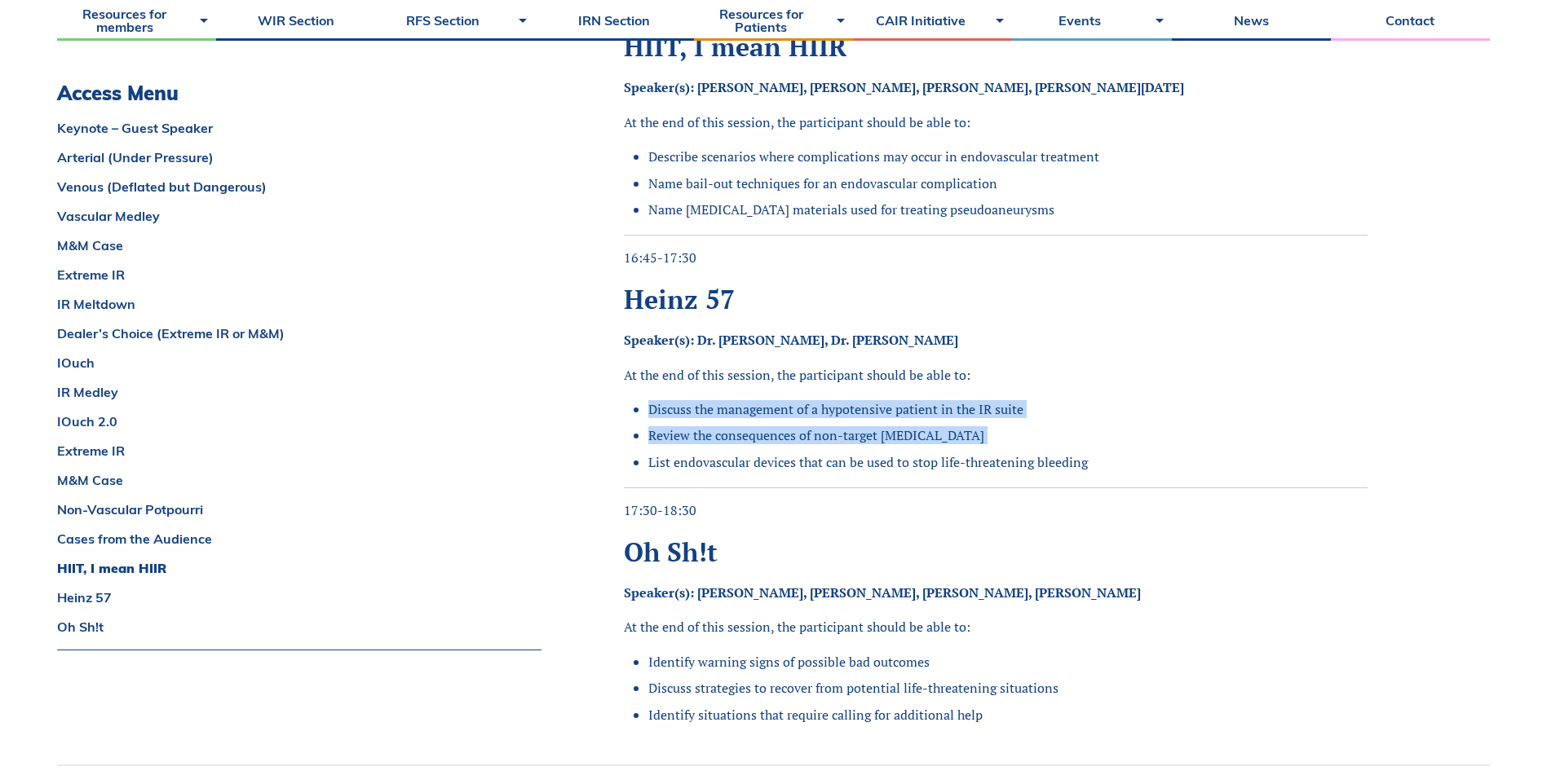
drag, startPoint x: 1115, startPoint y: 467, endPoint x: 629, endPoint y: 409, distance: 489.4
drag, startPoint x: 629, startPoint y: 409, endPoint x: 651, endPoint y: 391, distance: 28.4
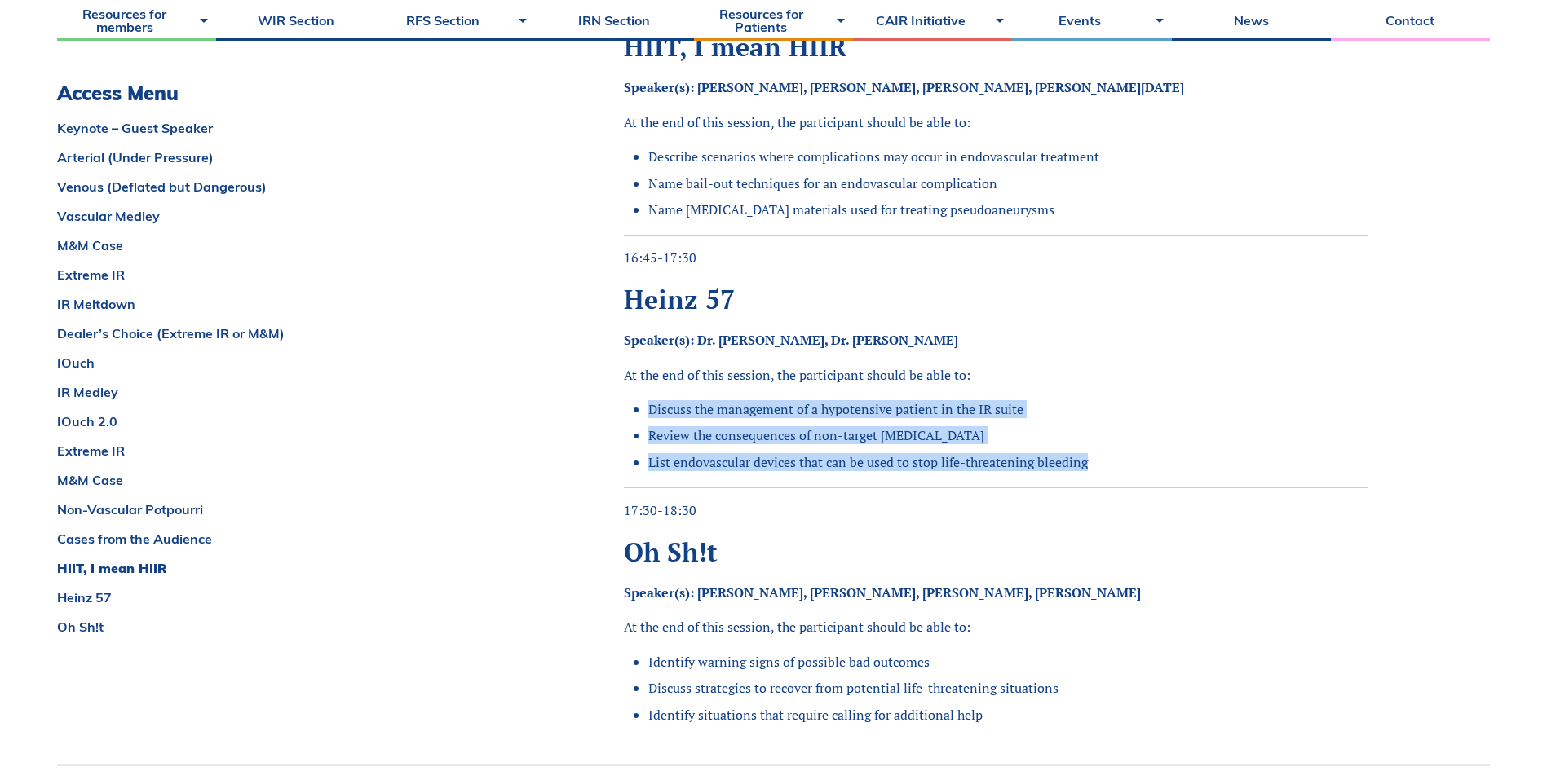
drag, startPoint x: 649, startPoint y: 407, endPoint x: 1078, endPoint y: 472, distance: 433.9
copy ul "Discuss the management of a hypotensive patient in the IR suite Review the cons…"
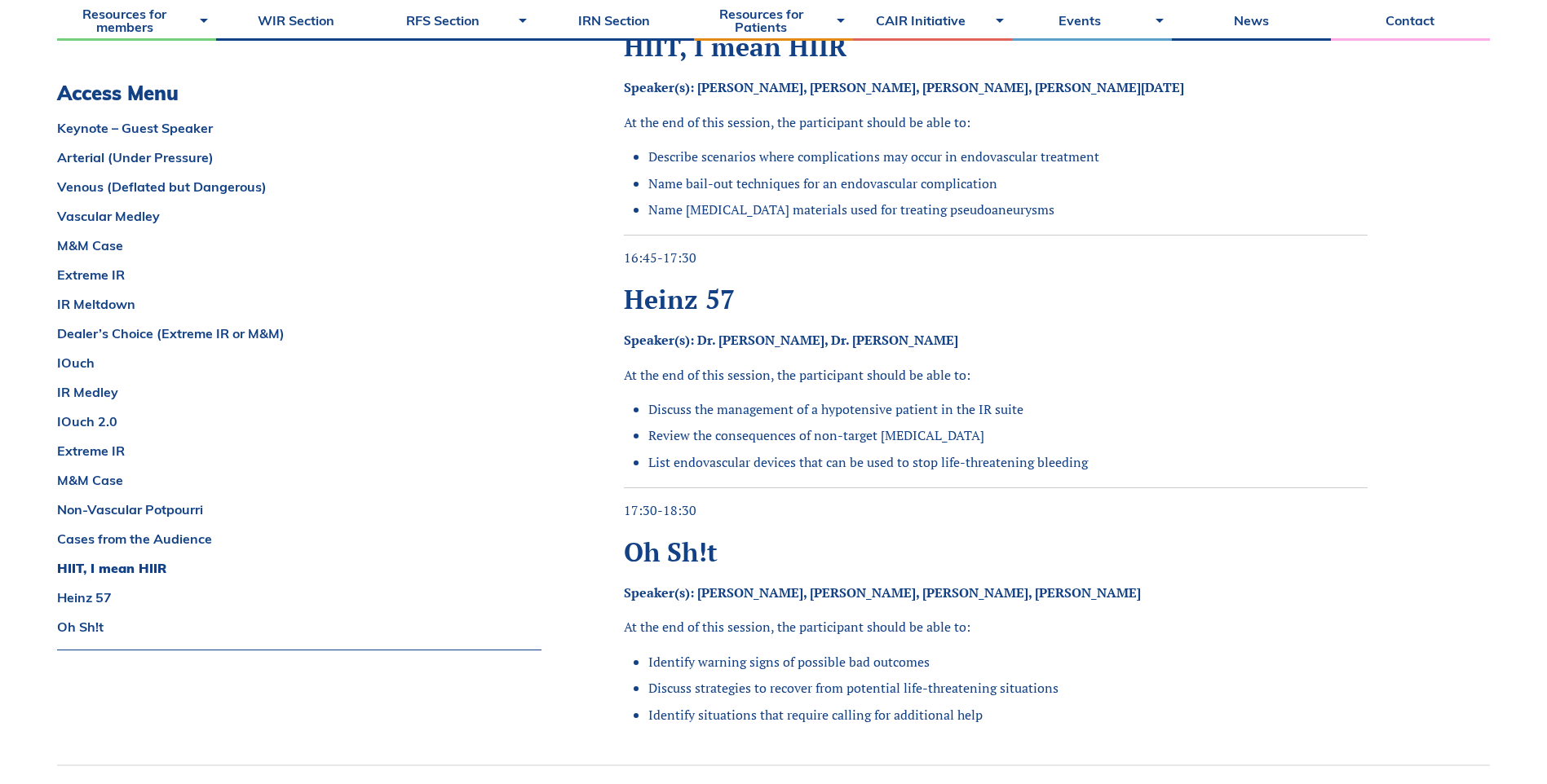
drag, startPoint x: 1152, startPoint y: 674, endPoint x: 1120, endPoint y: 651, distance: 39.4
click at [1152, 674] on ul "Identify warning signs of possible bad outcomes Discuss strategies to recover f…" at bounding box center [1002, 689] width 731 height 71
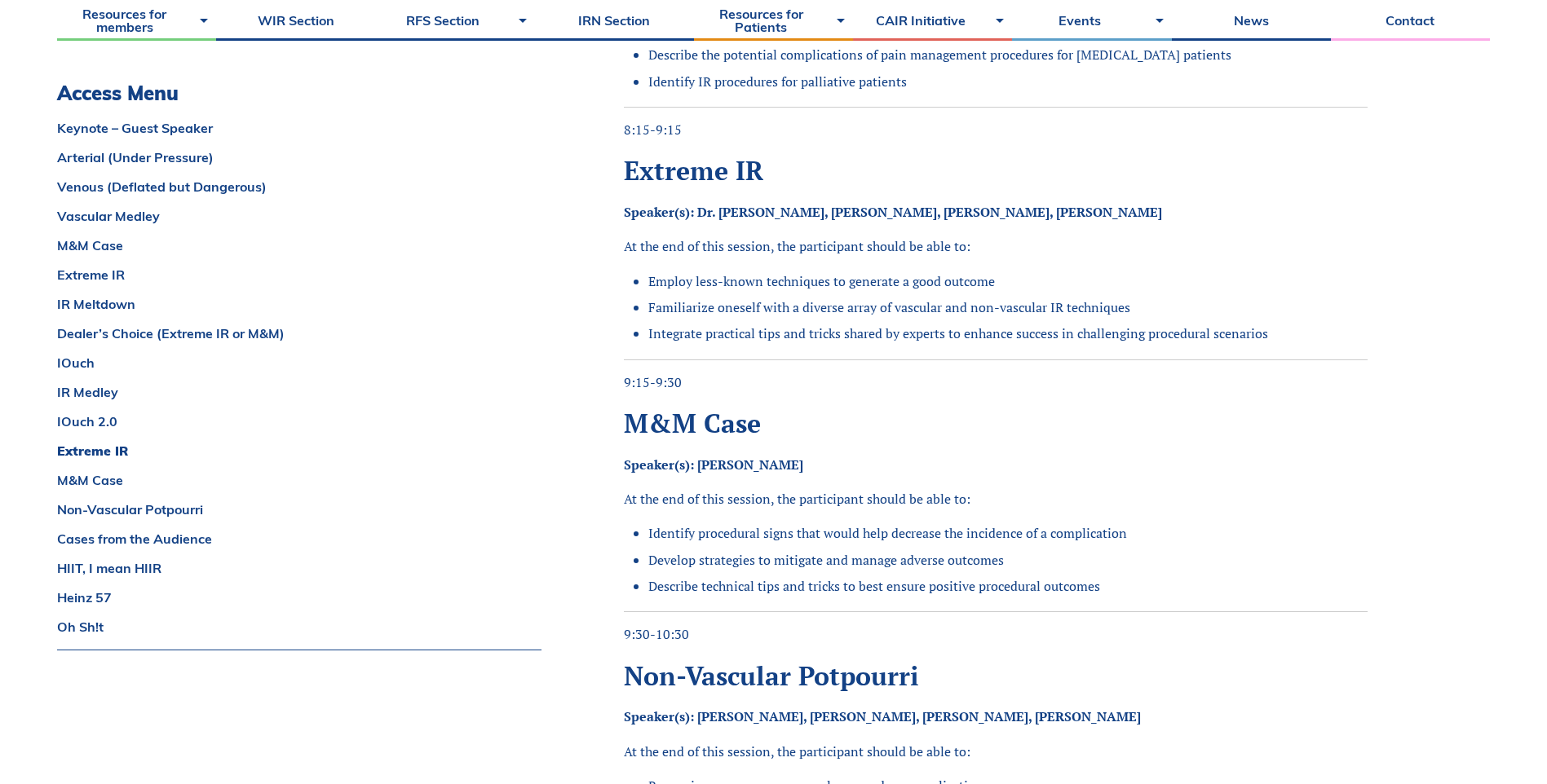
scroll to position [3669, 0]
